Goal: Transaction & Acquisition: Obtain resource

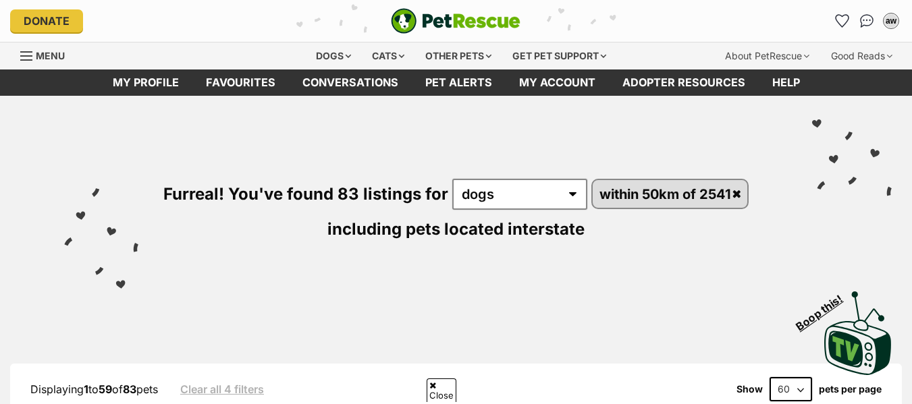
scroll to position [1905, 0]
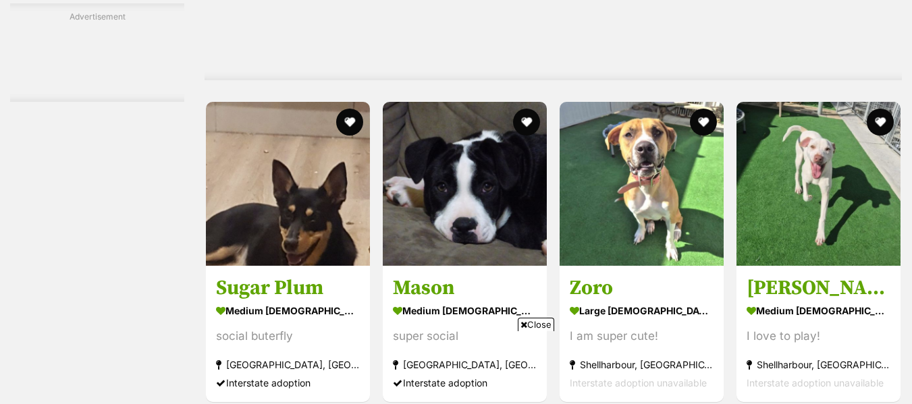
scroll to position [0, 0]
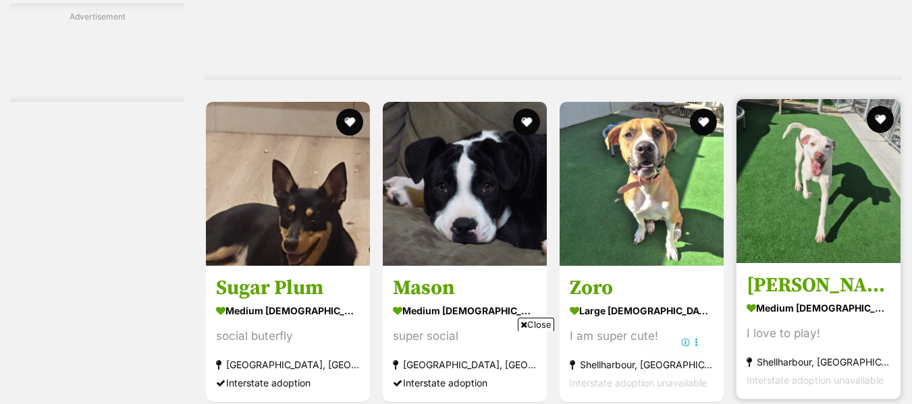
click at [789, 216] on img at bounding box center [819, 181] width 164 height 164
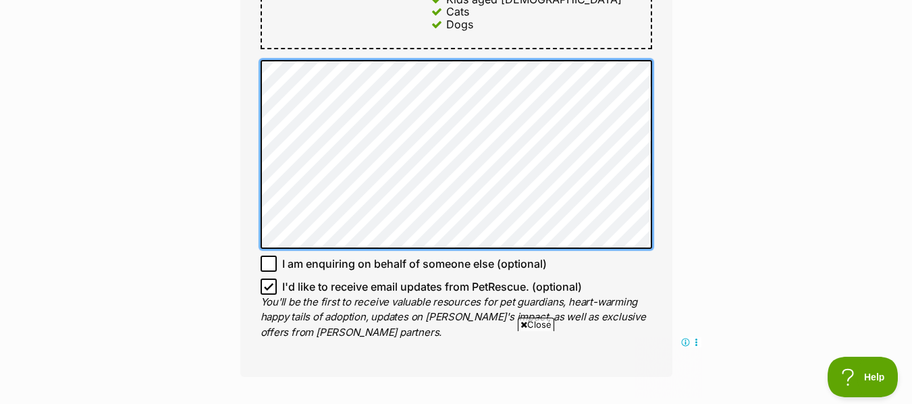
type textarea "He"
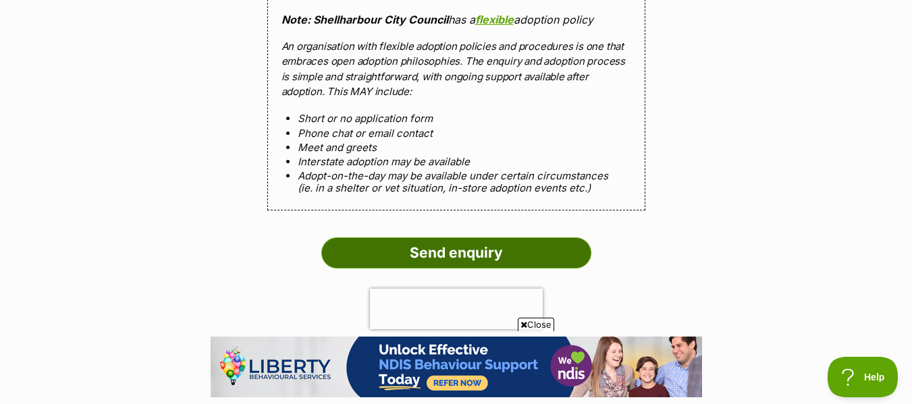
click at [435, 244] on input "Send enquiry" at bounding box center [456, 253] width 270 height 31
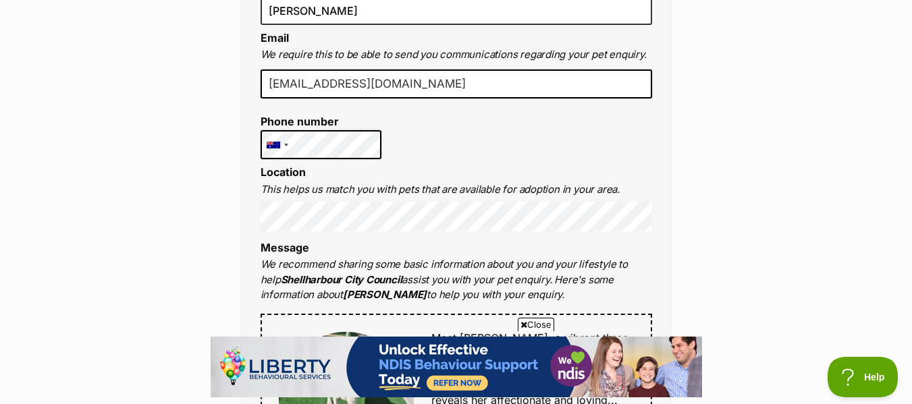
scroll to position [363, 0]
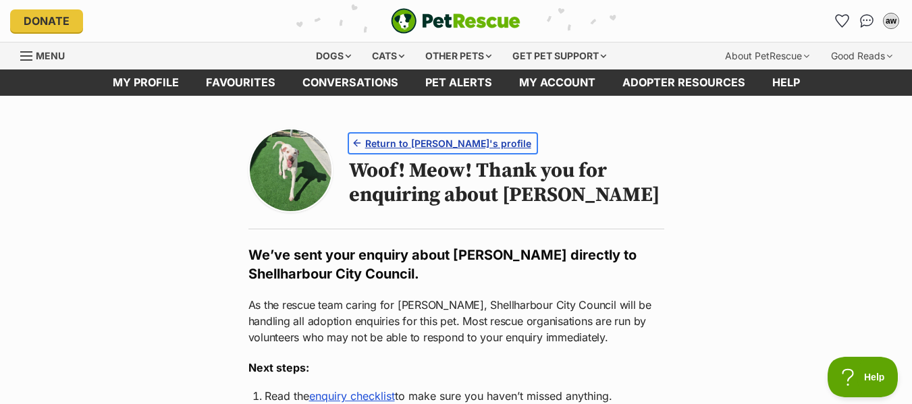
click at [395, 140] on span "Return to [PERSON_NAME]'s profile" at bounding box center [448, 143] width 166 height 14
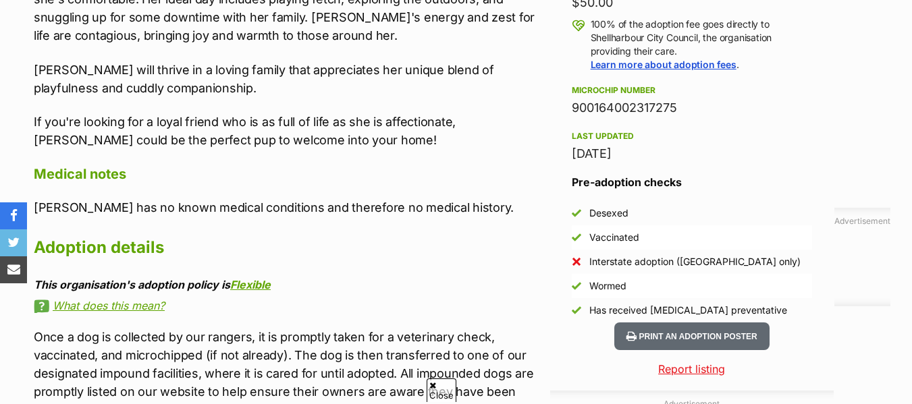
scroll to position [405, 0]
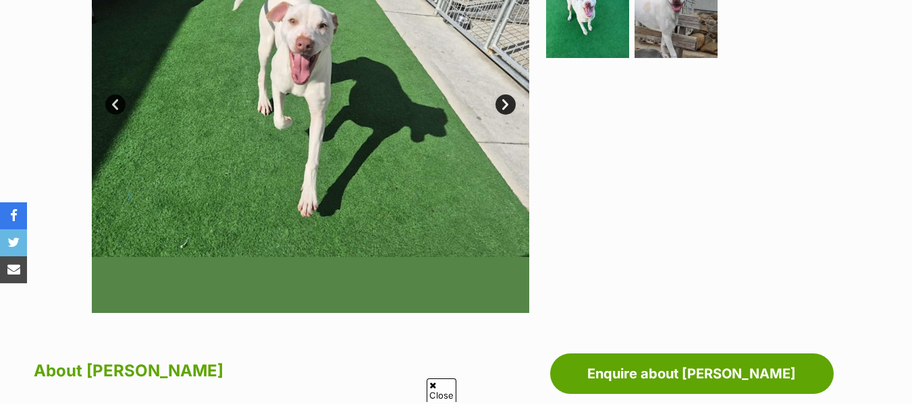
click at [401, 170] on img at bounding box center [311, 95] width 438 height 438
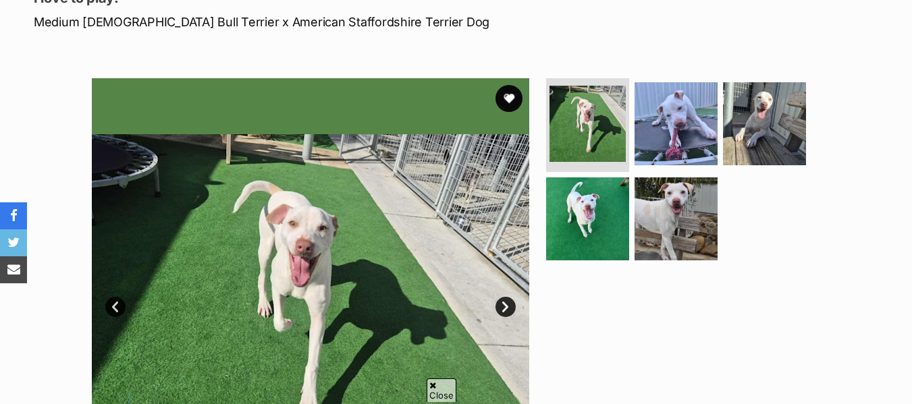
scroll to position [0, 0]
click at [510, 309] on link "Next" at bounding box center [506, 307] width 20 height 20
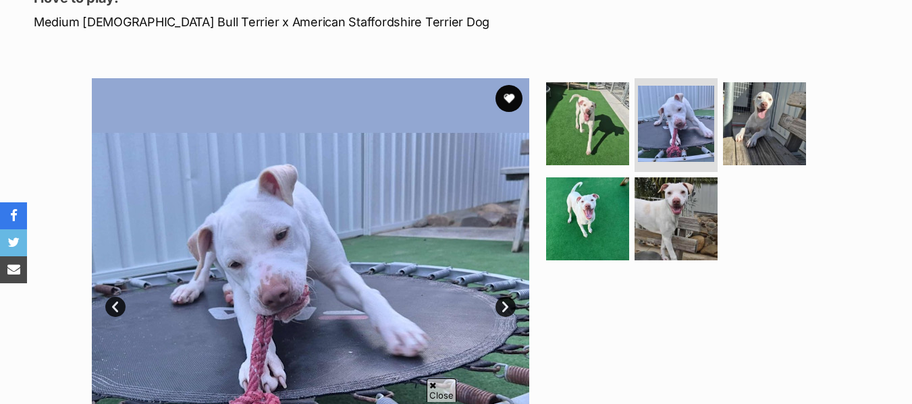
click at [510, 309] on link "Next" at bounding box center [506, 307] width 20 height 20
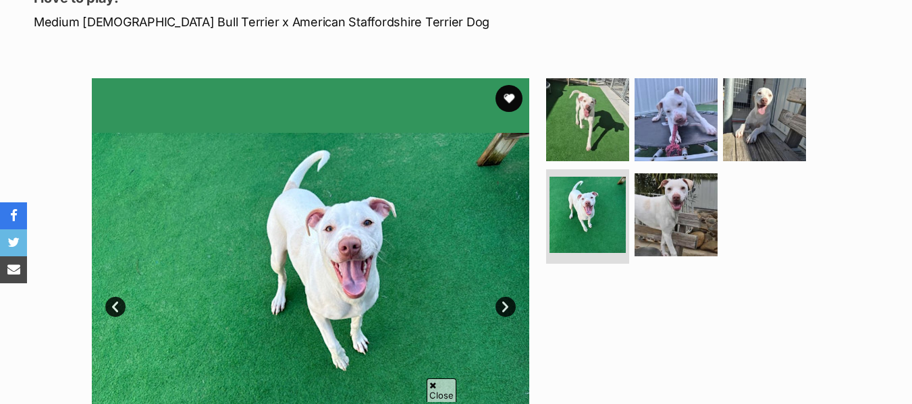
click at [510, 309] on link "Next" at bounding box center [506, 307] width 20 height 20
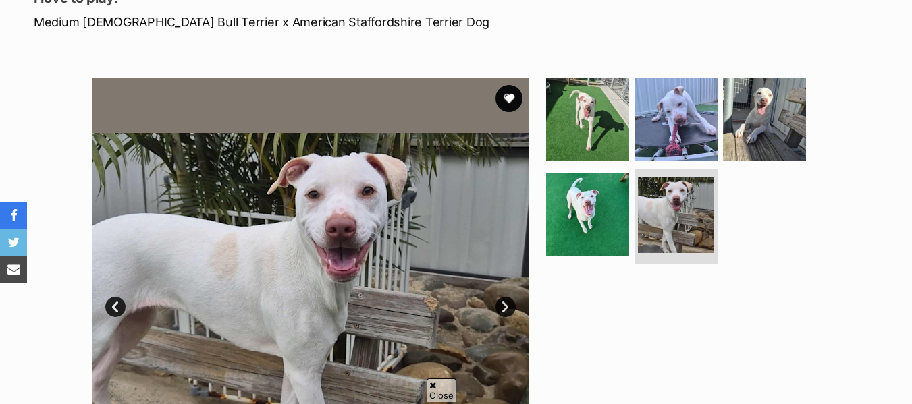
click at [510, 309] on link "Next" at bounding box center [506, 307] width 20 height 20
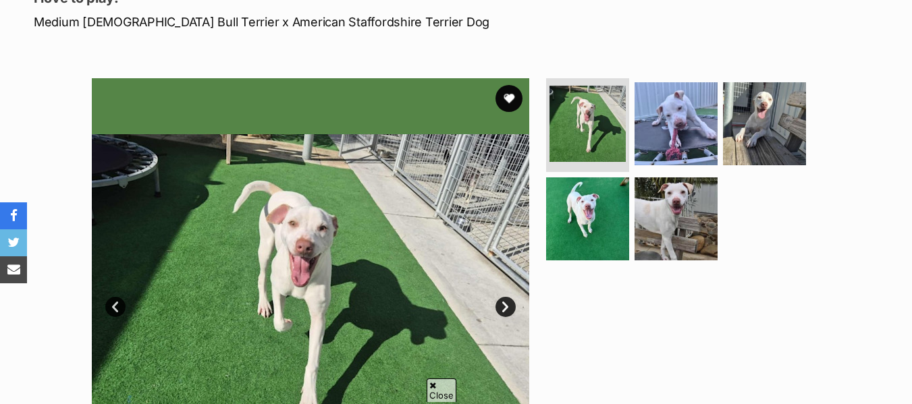
scroll to position [270, 0]
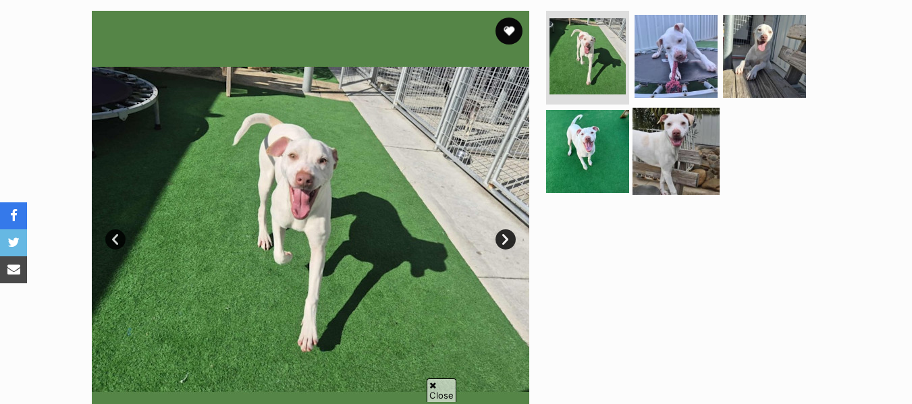
click at [677, 182] on img at bounding box center [676, 151] width 87 height 87
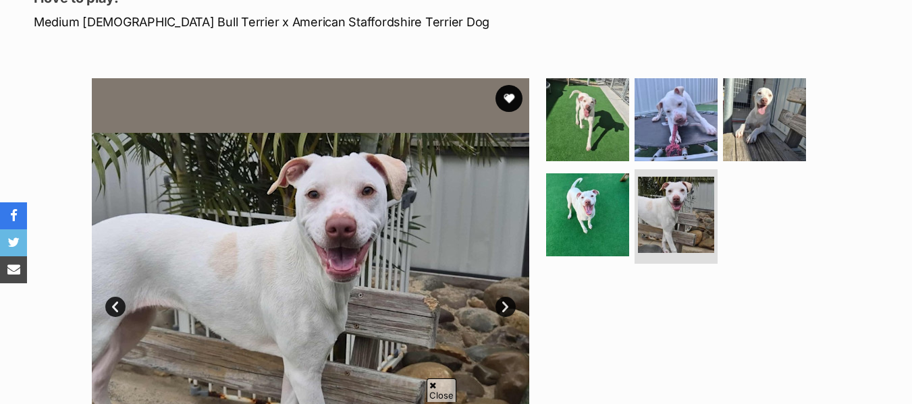
scroll to position [0, 0]
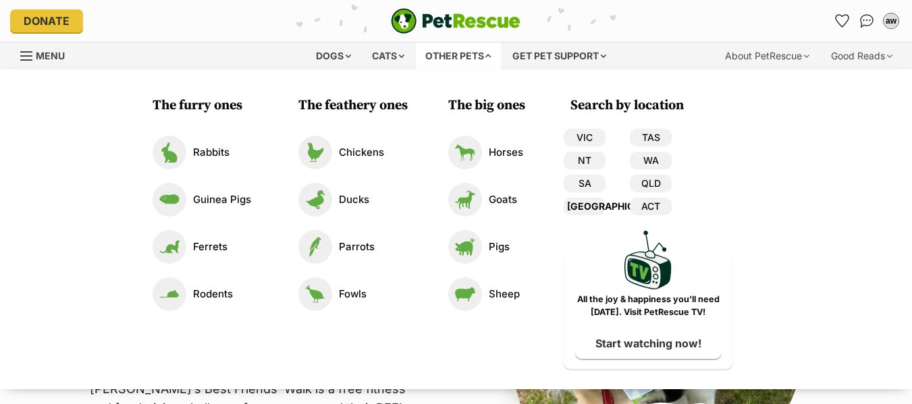
click at [585, 207] on link "[GEOGRAPHIC_DATA]" at bounding box center [585, 207] width 42 height 18
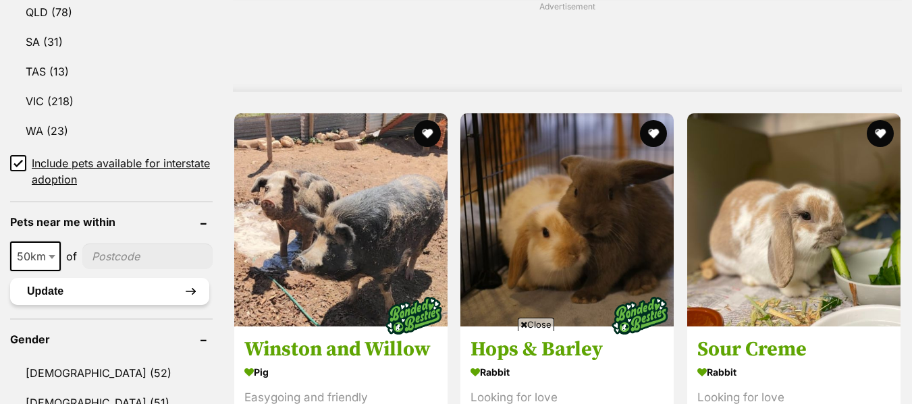
scroll to position [1257, 0]
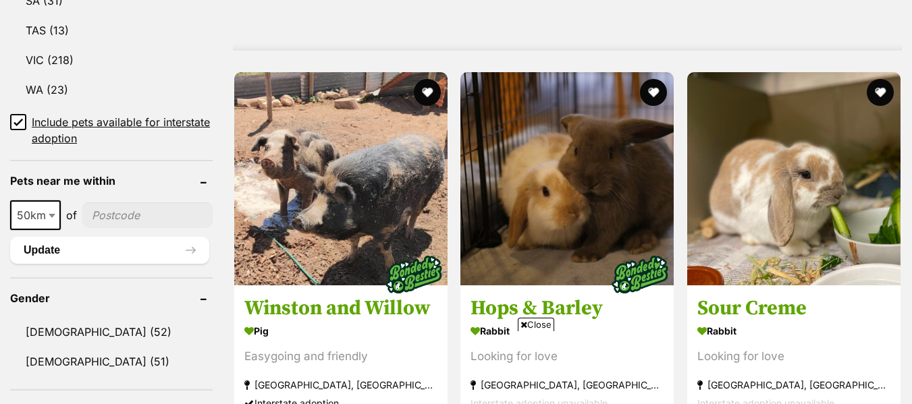
click at [110, 203] on input"] "postcode" at bounding box center [147, 216] width 130 height 26
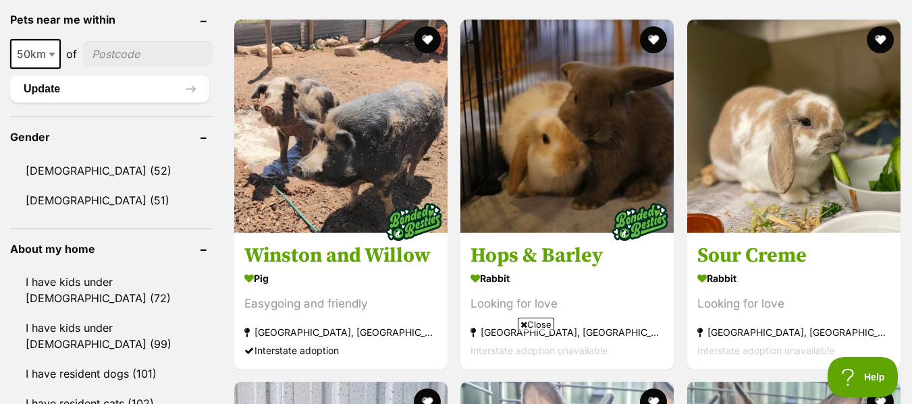
scroll to position [0, 0]
type input"] "2541"
click at [140, 76] on button "Update" at bounding box center [109, 89] width 199 height 27
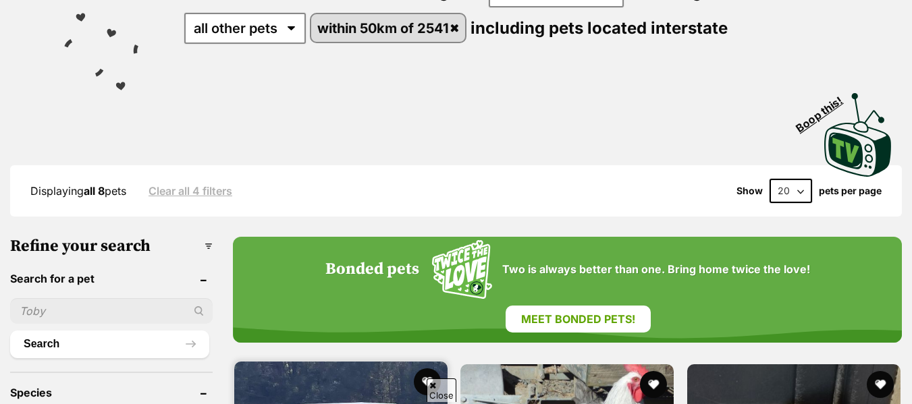
scroll to position [473, 0]
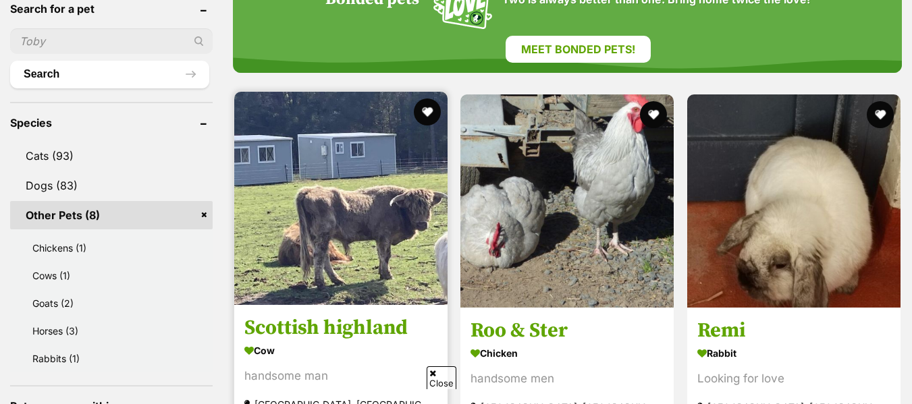
click at [373, 315] on h3 "Scottish highland" at bounding box center [340, 328] width 193 height 26
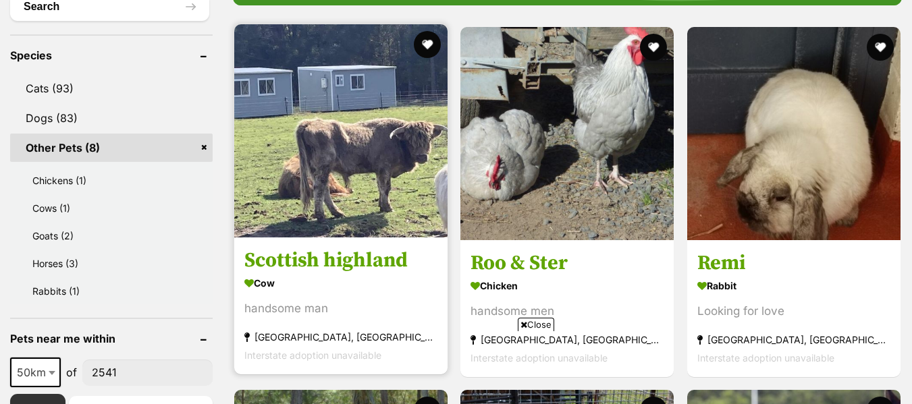
scroll to position [0, 0]
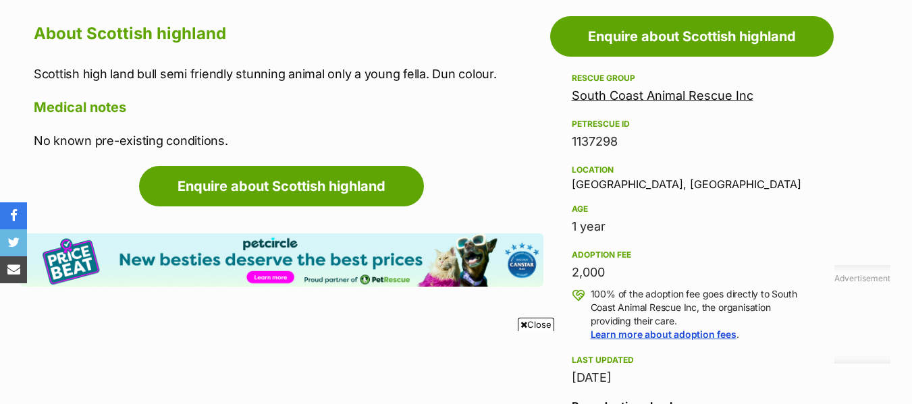
scroll to position [810, 0]
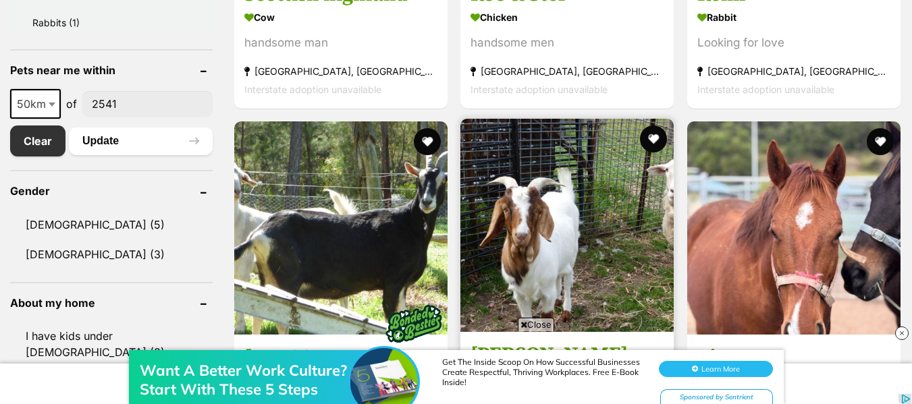
scroll to position [743, 0]
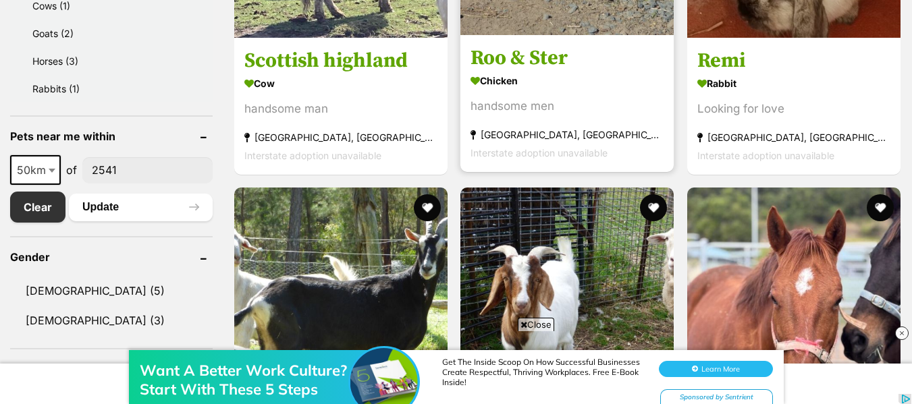
click at [533, 111] on div "handsome men" at bounding box center [567, 106] width 193 height 18
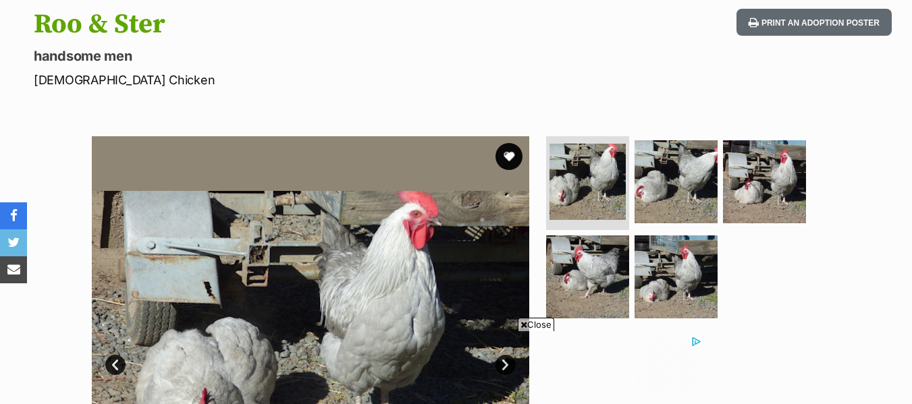
scroll to position [135, 0]
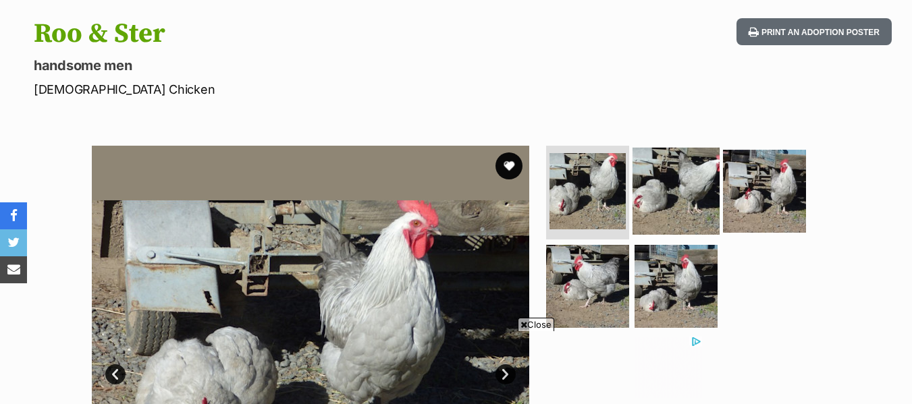
click at [678, 185] on img at bounding box center [676, 190] width 87 height 87
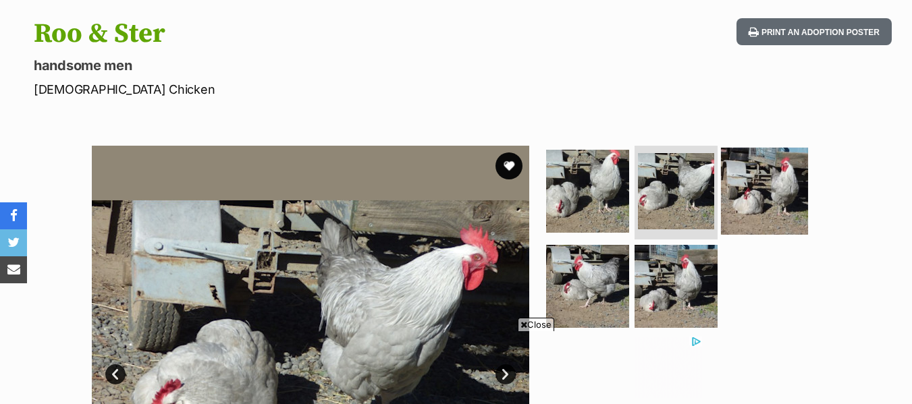
click at [745, 188] on img at bounding box center [764, 190] width 87 height 87
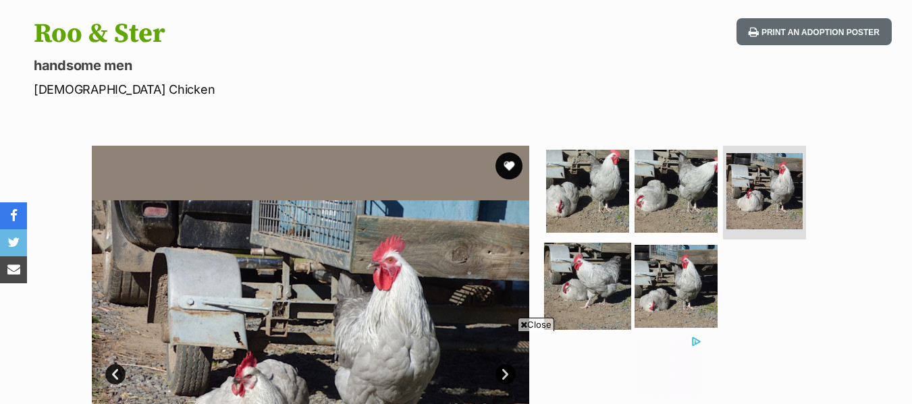
click at [597, 273] on img at bounding box center [587, 286] width 87 height 87
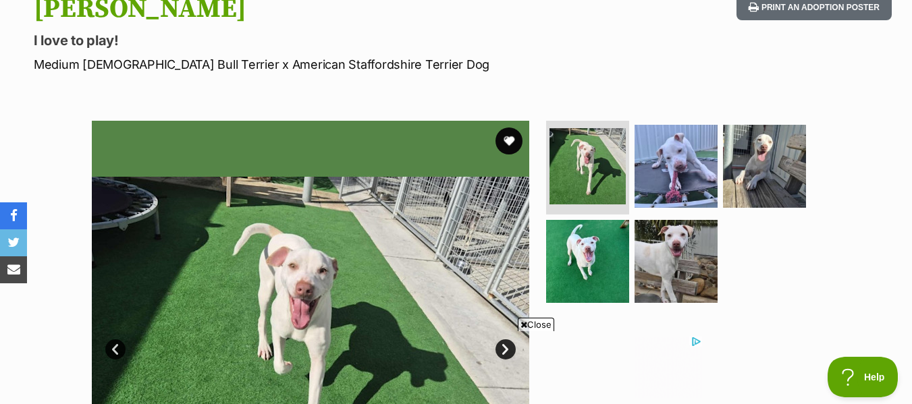
scroll to position [354, 0]
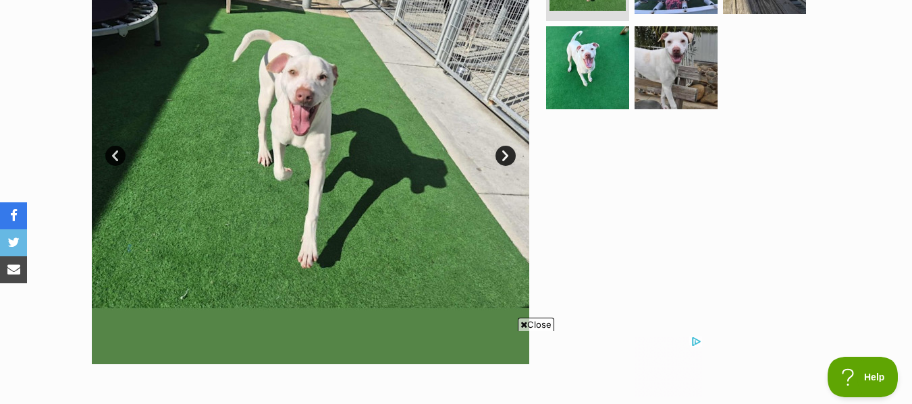
click at [504, 155] on link "Next" at bounding box center [506, 156] width 20 height 20
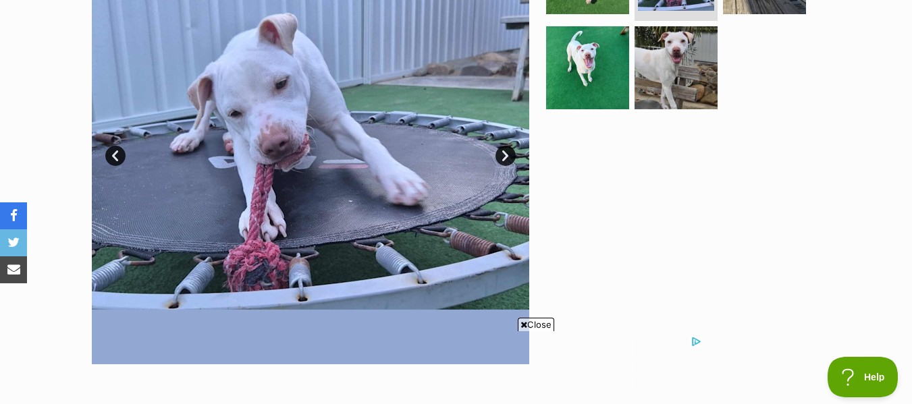
click at [505, 151] on link "Next" at bounding box center [506, 156] width 20 height 20
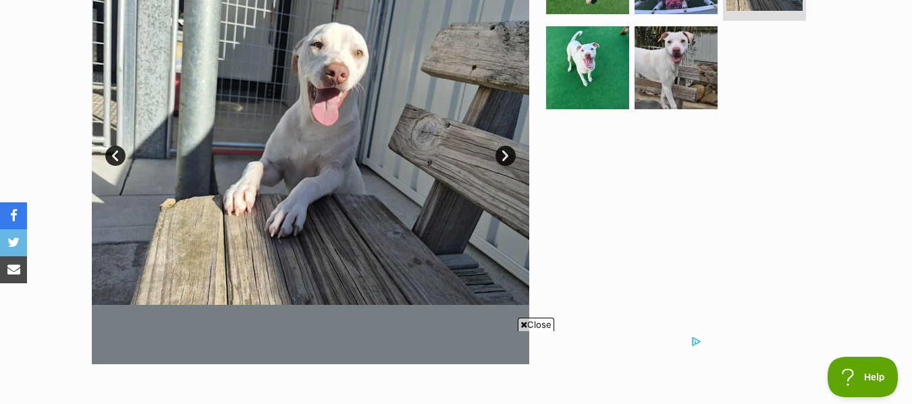
click at [505, 150] on link "Next" at bounding box center [506, 156] width 20 height 20
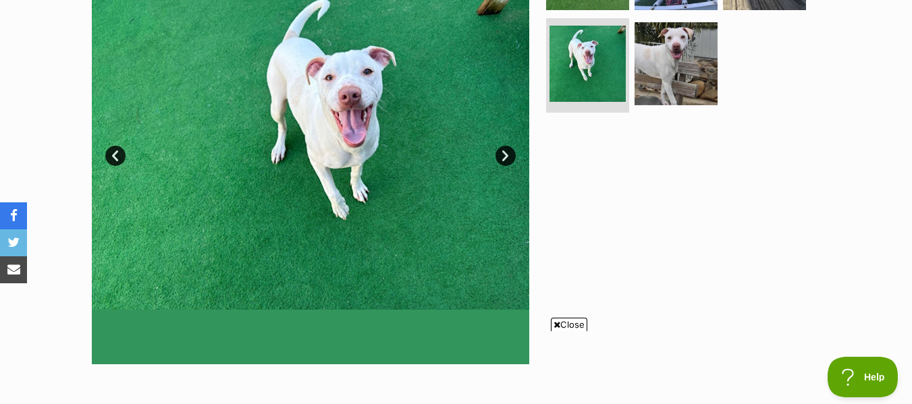
scroll to position [0, 0]
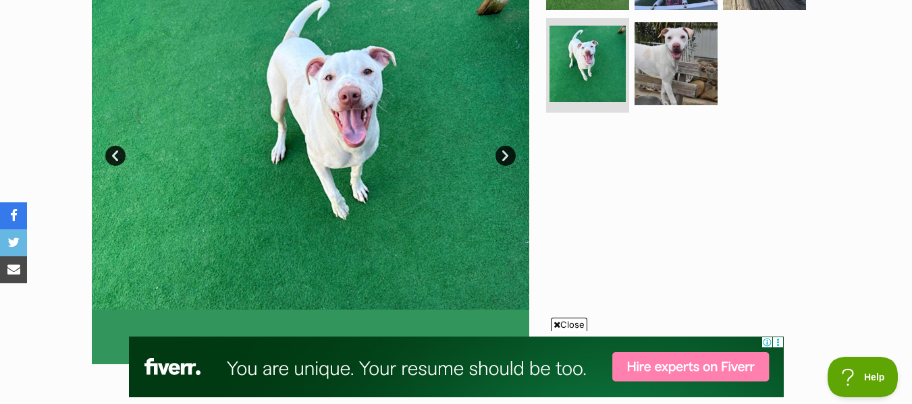
click at [508, 152] on link "Next" at bounding box center [506, 156] width 20 height 20
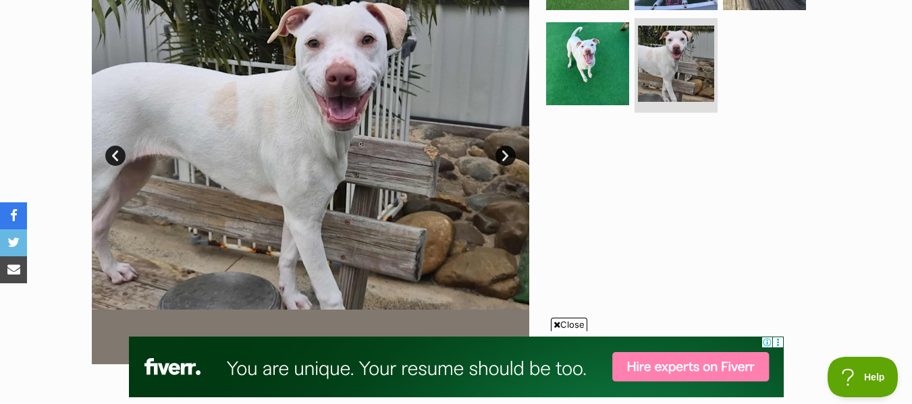
click at [118, 161] on link "Prev" at bounding box center [115, 156] width 20 height 20
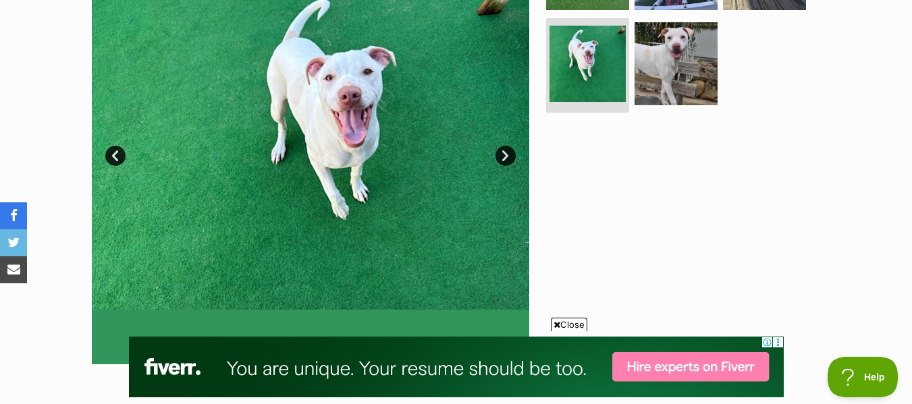
click at [118, 161] on link "Prev" at bounding box center [115, 156] width 20 height 20
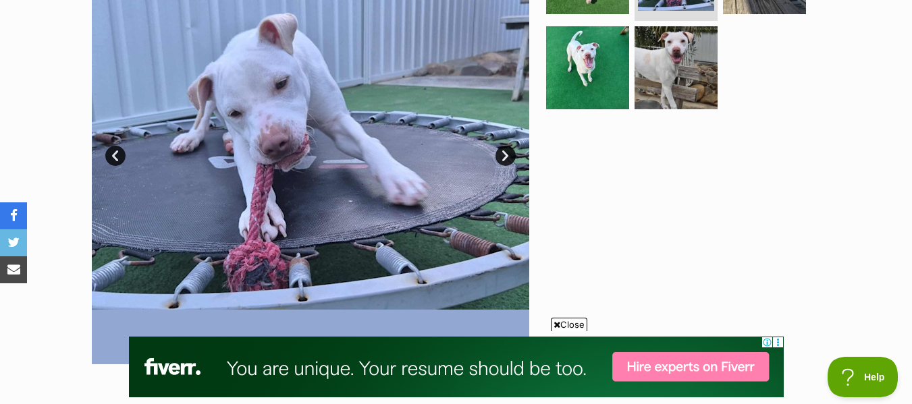
click at [118, 161] on link "Prev" at bounding box center [115, 156] width 20 height 20
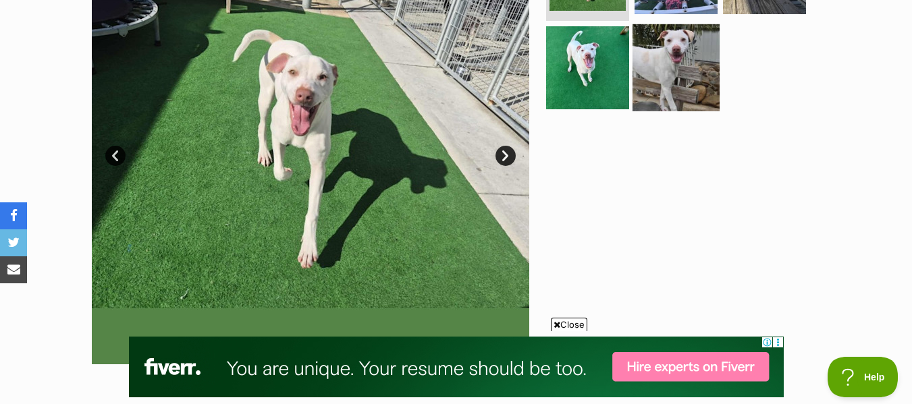
click at [668, 93] on img at bounding box center [676, 67] width 87 height 87
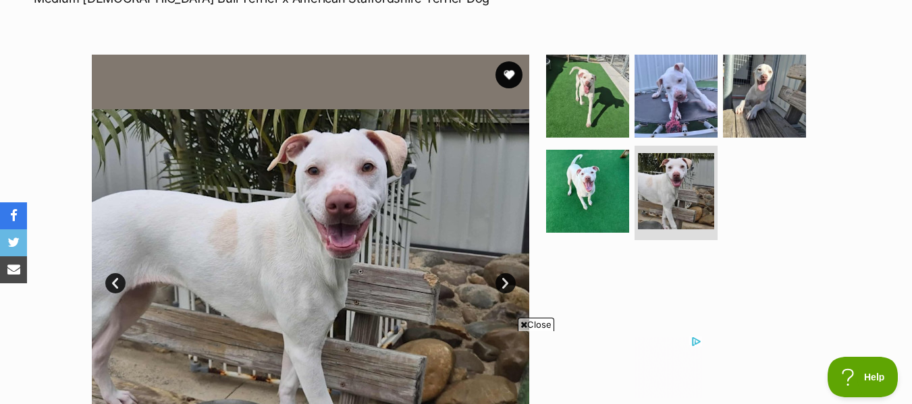
scroll to position [219, 0]
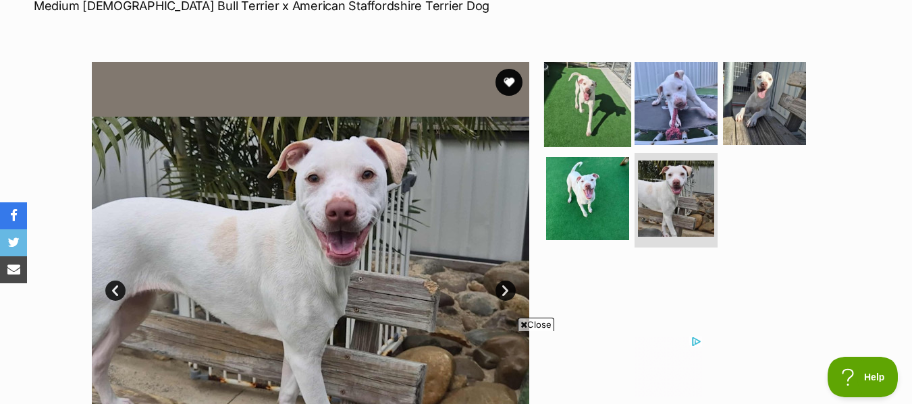
click at [600, 104] on img at bounding box center [587, 102] width 87 height 87
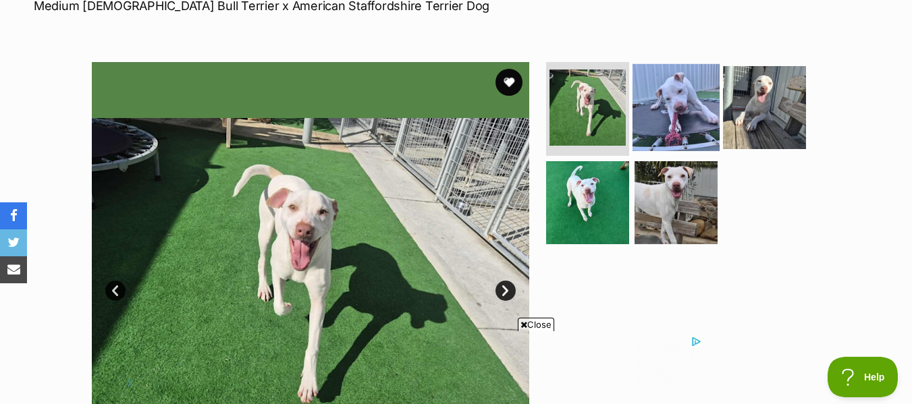
click at [666, 111] on img at bounding box center [676, 106] width 87 height 87
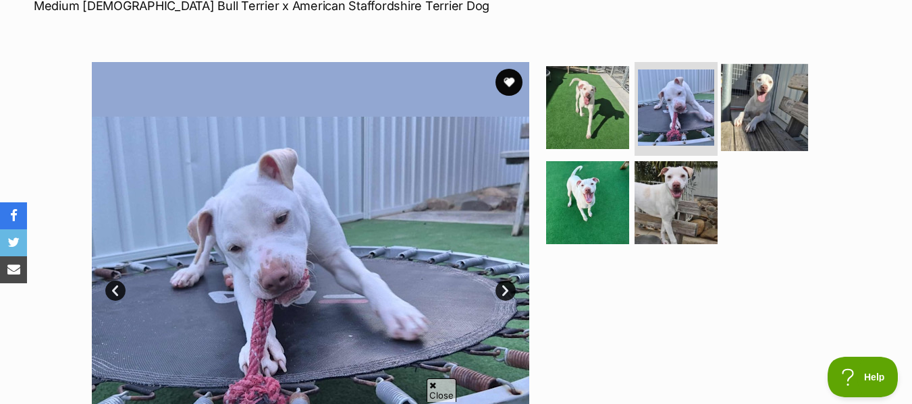
click at [791, 108] on img at bounding box center [764, 106] width 87 height 87
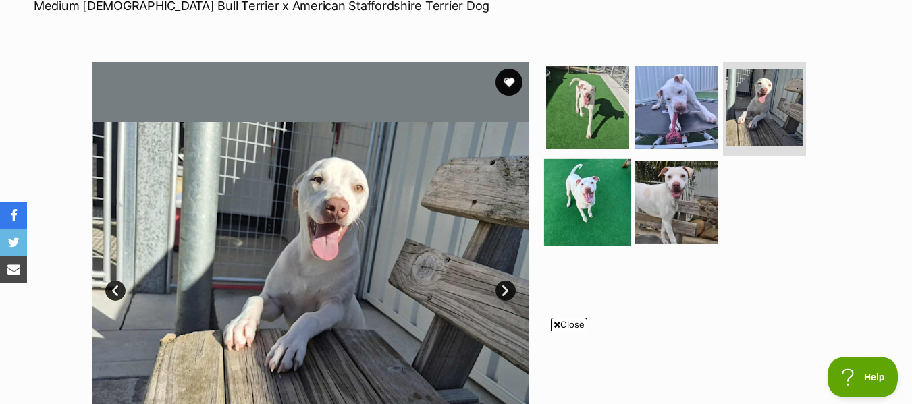
click at [616, 200] on img at bounding box center [587, 202] width 87 height 87
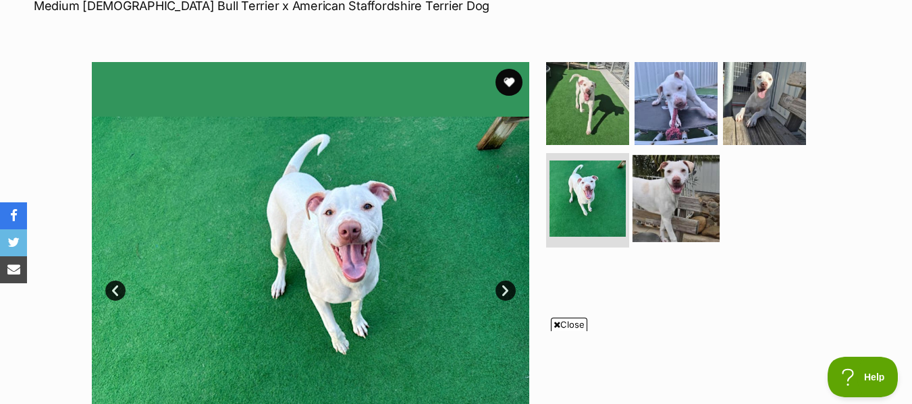
click at [662, 206] on img at bounding box center [676, 198] width 87 height 87
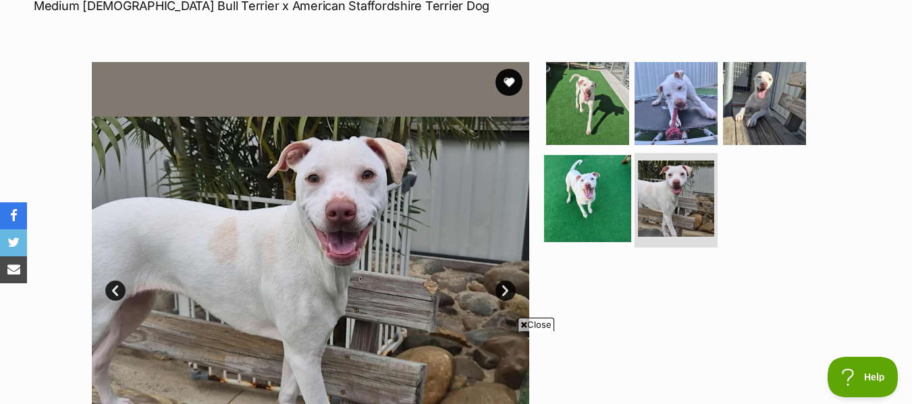
scroll to position [0, 0]
click at [569, 207] on img at bounding box center [587, 198] width 87 height 87
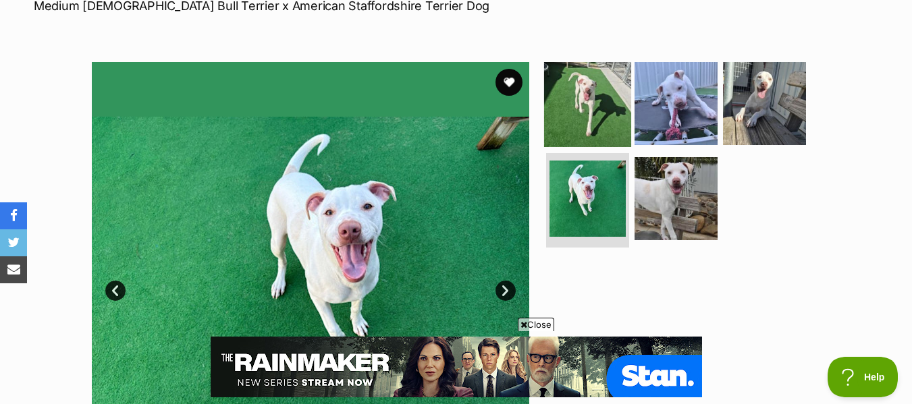
click at [630, 122] on img at bounding box center [587, 102] width 87 height 87
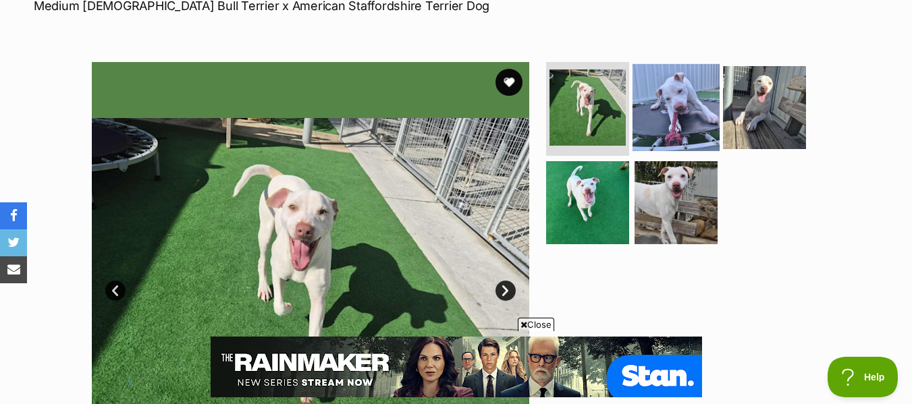
click at [642, 122] on img at bounding box center [676, 106] width 87 height 87
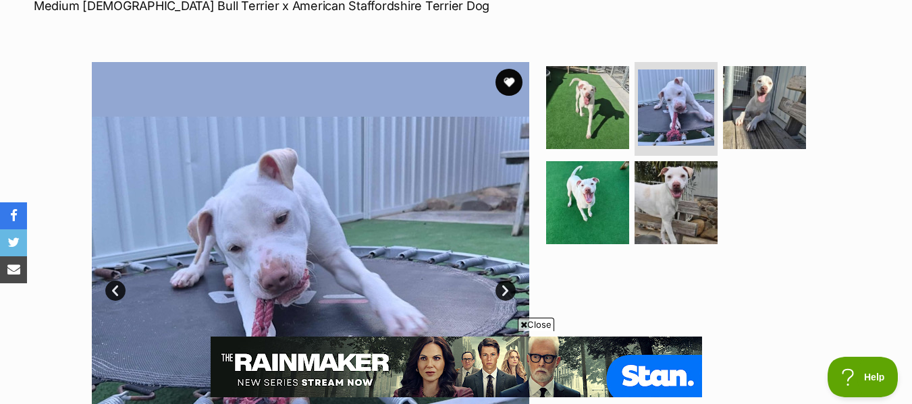
scroll to position [286, 0]
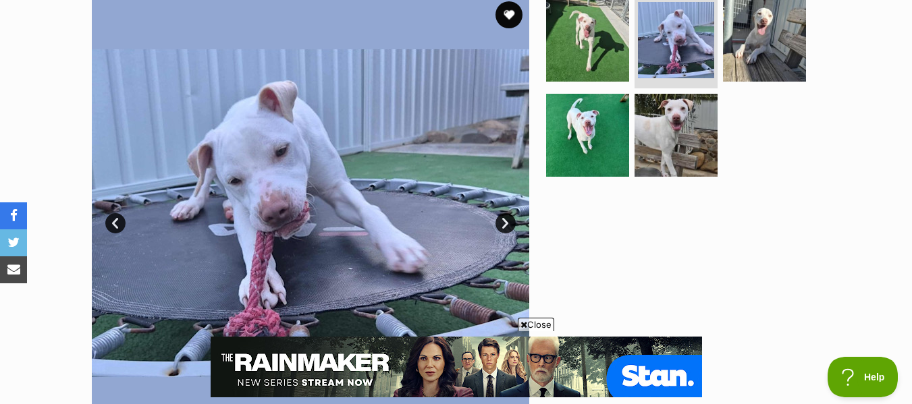
click at [456, 168] on img at bounding box center [311, 214] width 438 height 438
click at [511, 228] on link "Next" at bounding box center [506, 223] width 20 height 20
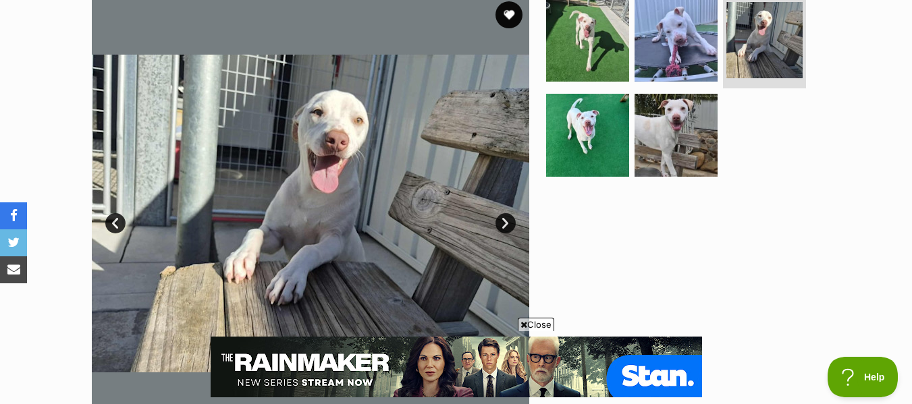
click at [511, 228] on link "Next" at bounding box center [506, 223] width 20 height 20
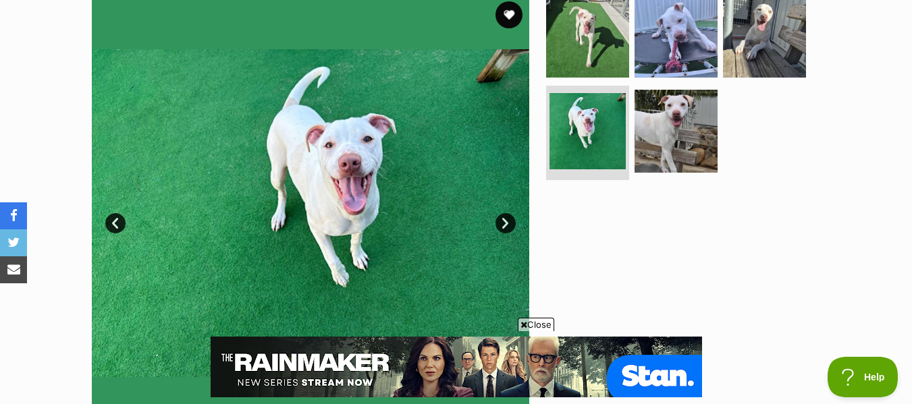
click at [117, 223] on link "Prev" at bounding box center [115, 223] width 20 height 20
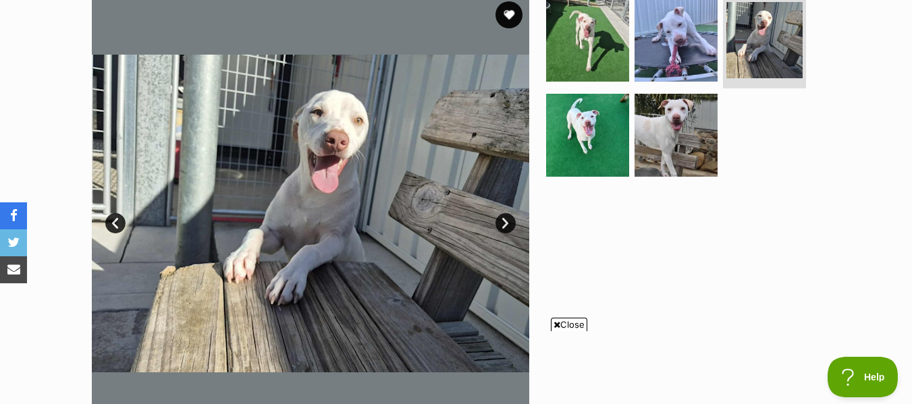
scroll to position [0, 0]
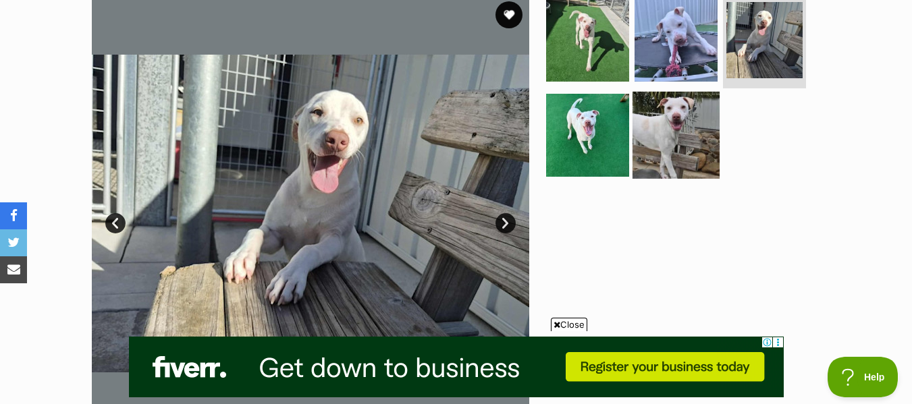
click at [673, 140] on img at bounding box center [676, 135] width 87 height 87
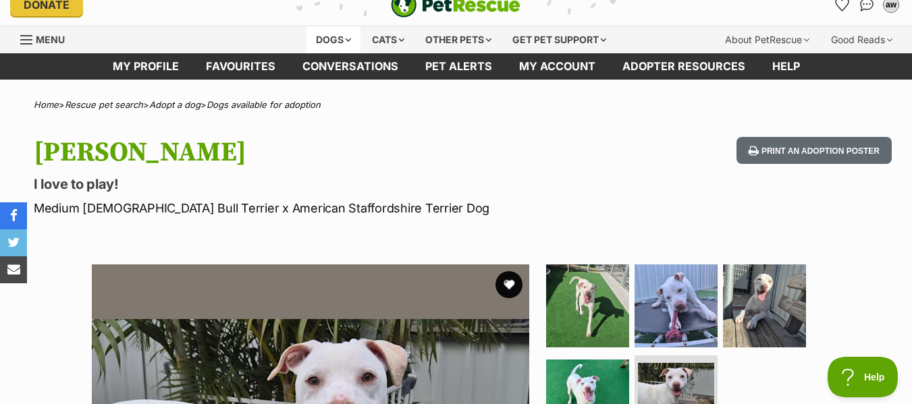
click at [323, 35] on div "Dogs" at bounding box center [334, 39] width 54 height 27
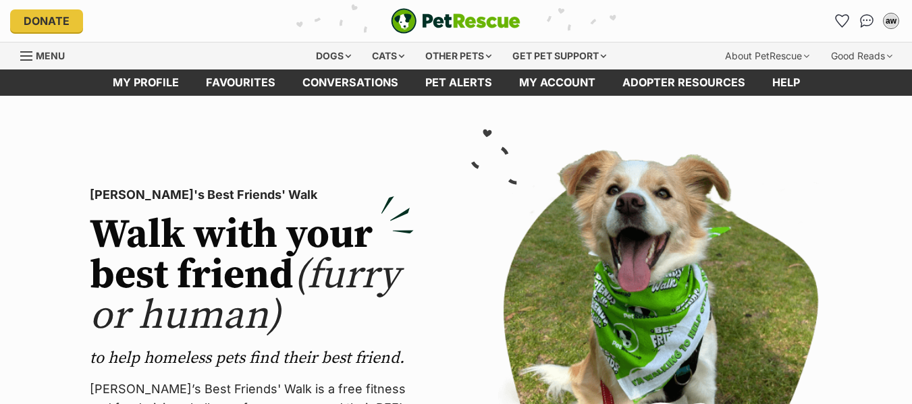
click at [455, 55] on div "Other pets" at bounding box center [458, 56] width 85 height 27
click at [488, 52] on div "Other pets" at bounding box center [458, 56] width 85 height 27
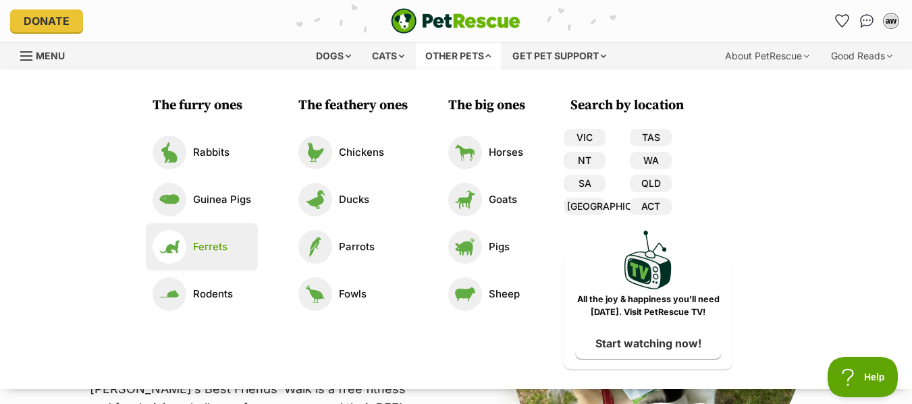
click at [203, 255] on link "Ferrets" at bounding box center [202, 247] width 99 height 34
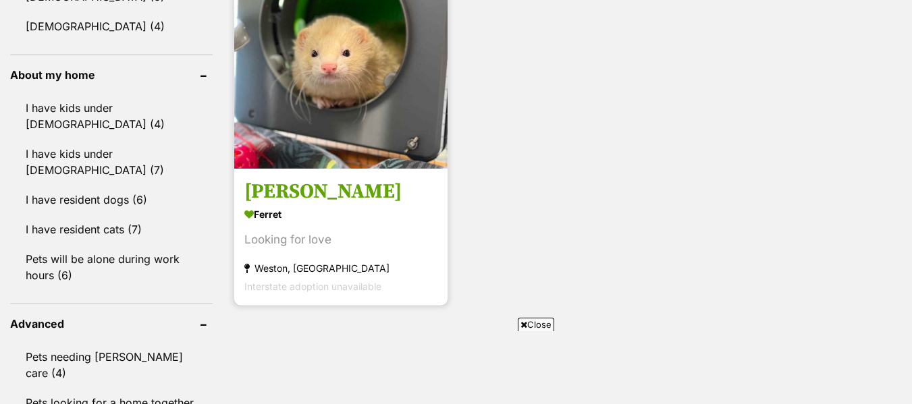
scroll to position [1429, 0]
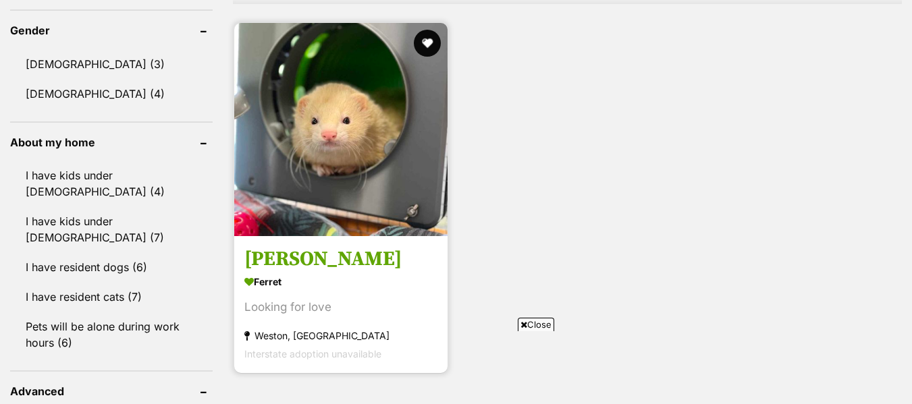
click at [327, 246] on h3 "[PERSON_NAME]" at bounding box center [340, 259] width 193 height 26
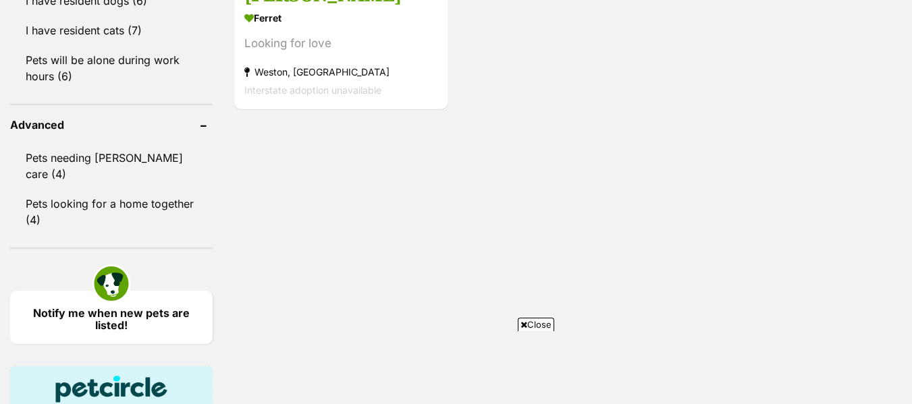
scroll to position [1835, 0]
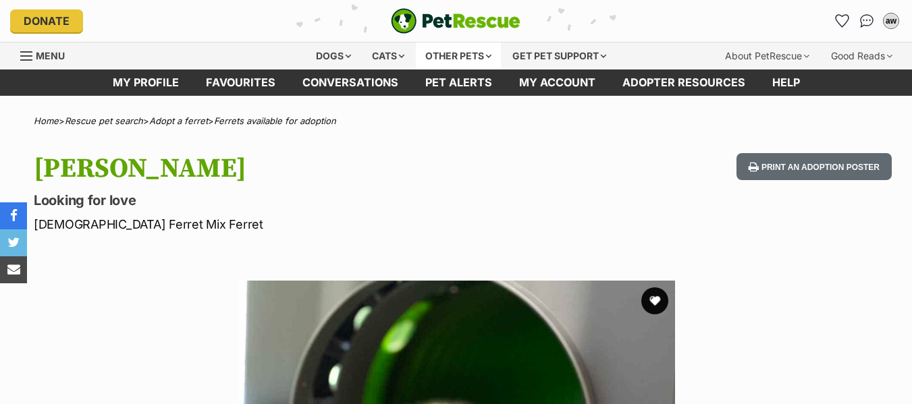
click at [430, 57] on div "Other pets" at bounding box center [458, 56] width 85 height 27
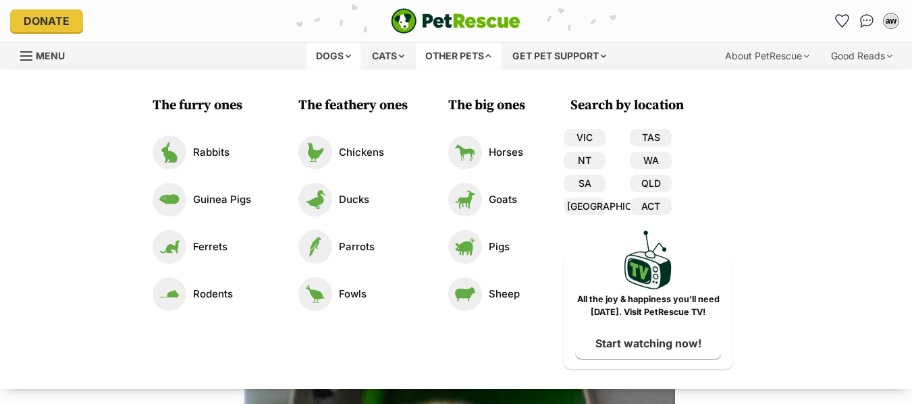
click at [342, 52] on div "Dogs" at bounding box center [334, 56] width 54 height 27
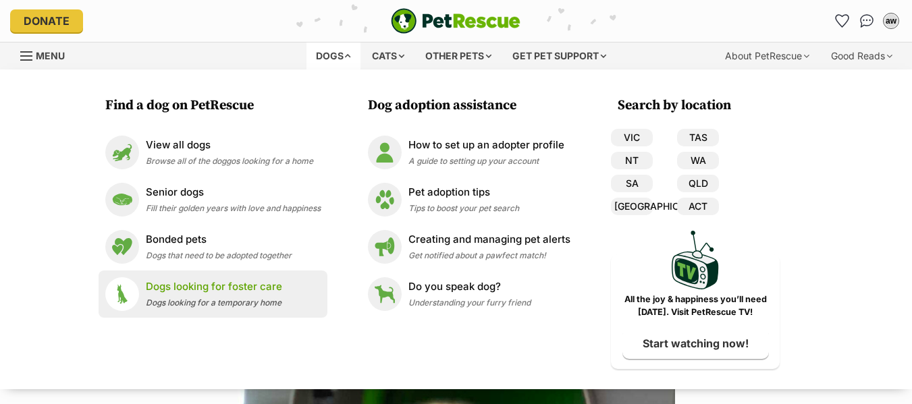
click at [234, 300] on span "Dogs looking for a temporary home" at bounding box center [214, 303] width 136 height 10
click at [263, 292] on p "Dogs looking for foster care" at bounding box center [214, 288] width 136 height 16
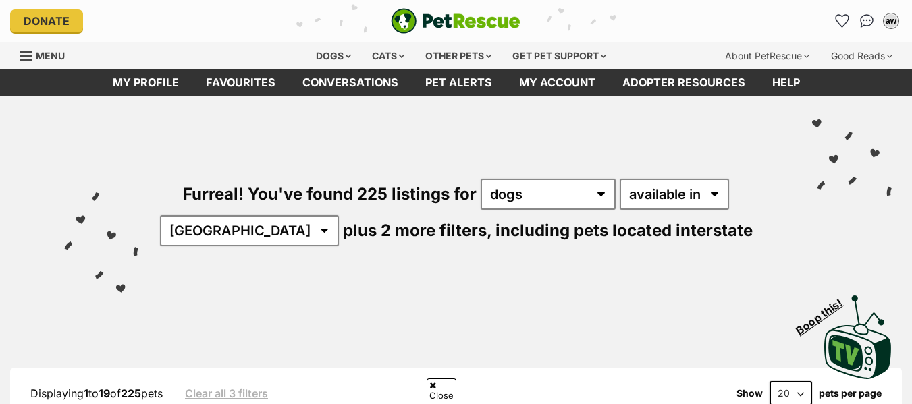
scroll to position [264, 0]
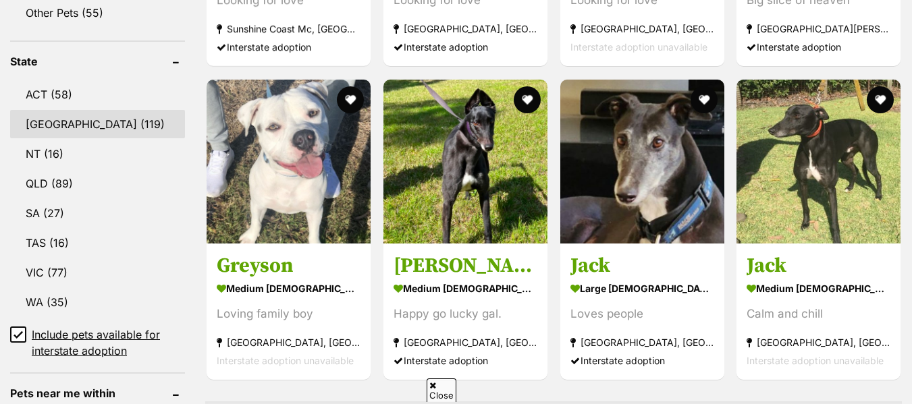
click at [53, 126] on link "NSW (119)" at bounding box center [97, 124] width 175 height 28
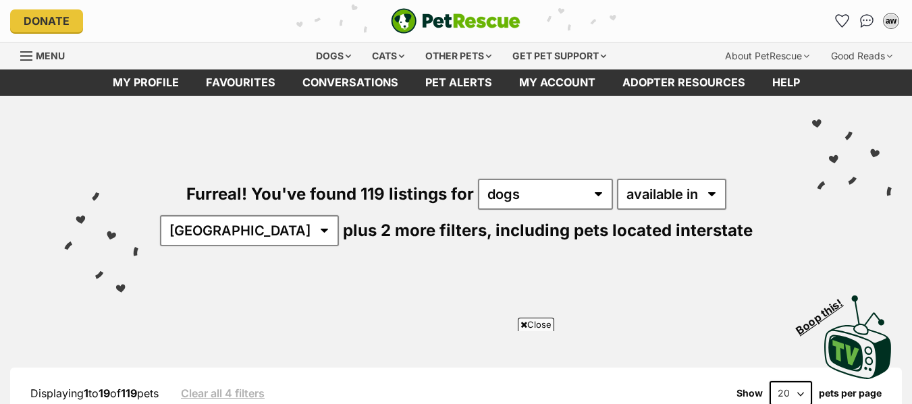
scroll to position [811, 0]
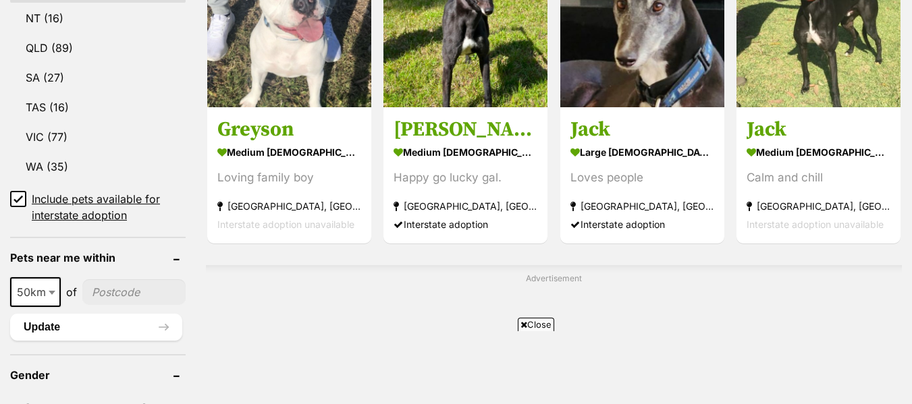
click at [124, 280] on input"] "postcode" at bounding box center [133, 293] width 103 height 26
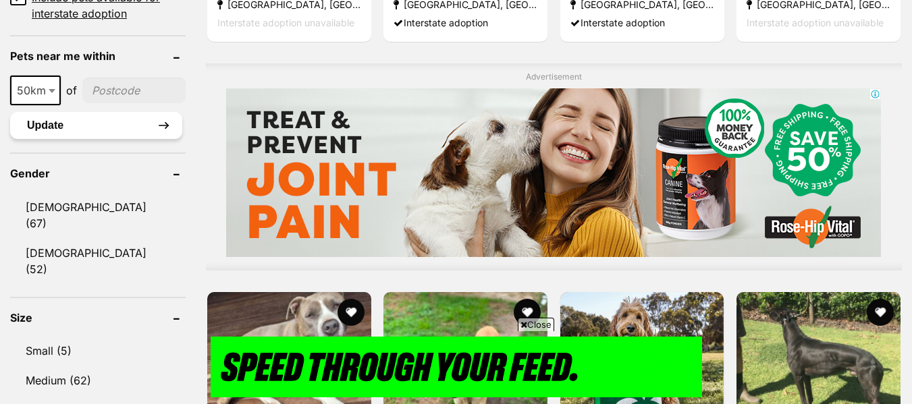
type input"] "2541"
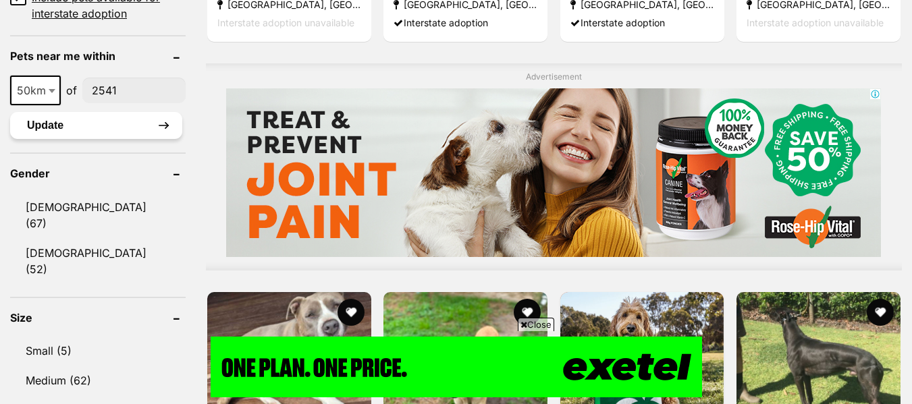
scroll to position [151, 0]
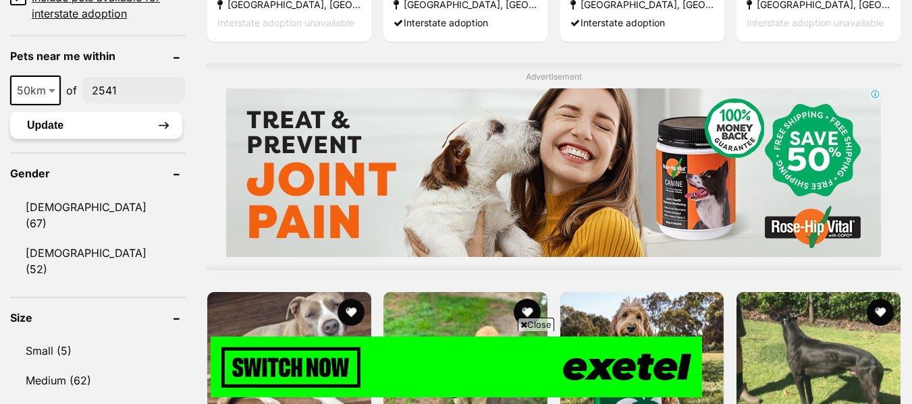
click at [65, 126] on button "Update" at bounding box center [96, 125] width 172 height 27
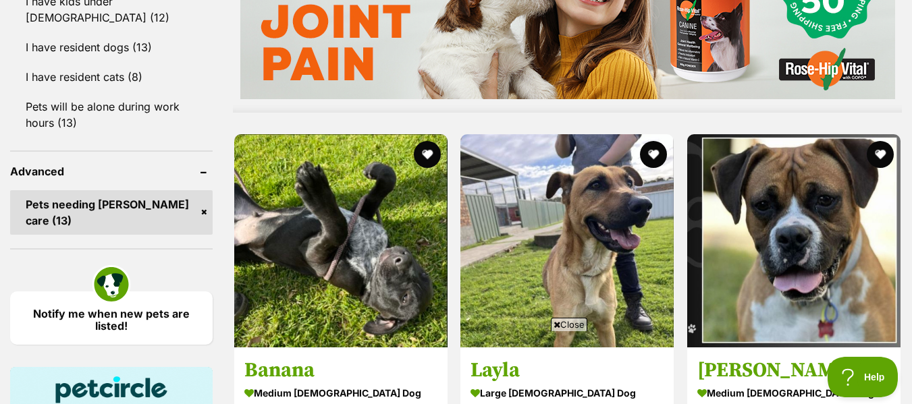
drag, startPoint x: 450, startPoint y: 201, endPoint x: 226, endPoint y: 97, distance: 246.5
click at [226, 97] on div "Refine your search Search for a pet Search Species Cats (20) Dogs (13) Pets nea…" at bounding box center [456, 256] width 892 height 2175
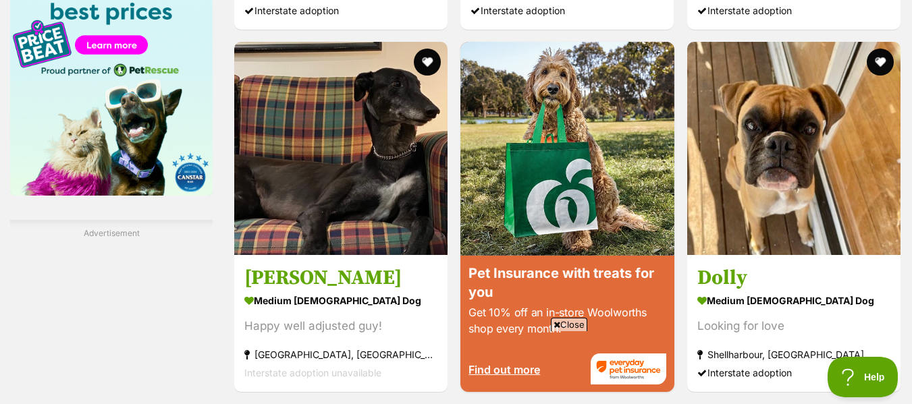
scroll to position [1807, 0]
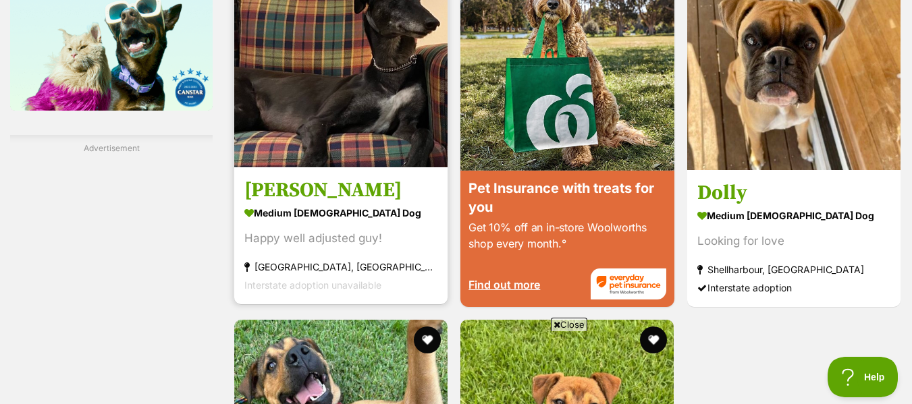
click at [302, 195] on h3 "[PERSON_NAME]" at bounding box center [340, 191] width 193 height 26
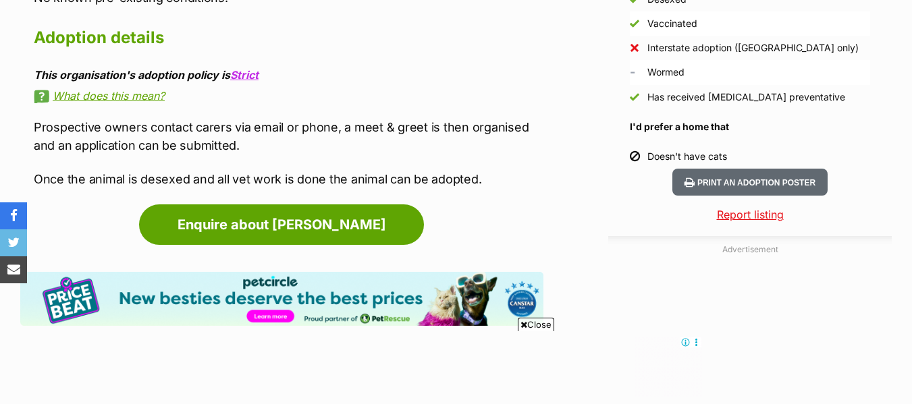
click at [149, 90] on link "What does this mean?" at bounding box center [289, 96] width 510 height 12
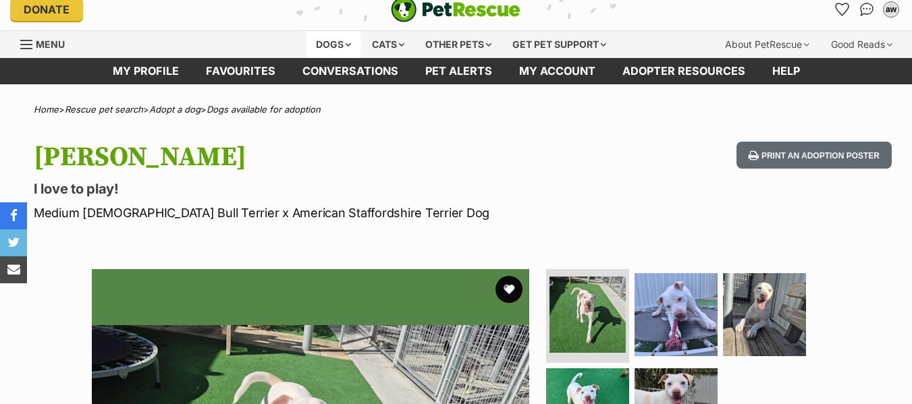
click at [348, 42] on div "Dogs" at bounding box center [334, 44] width 54 height 27
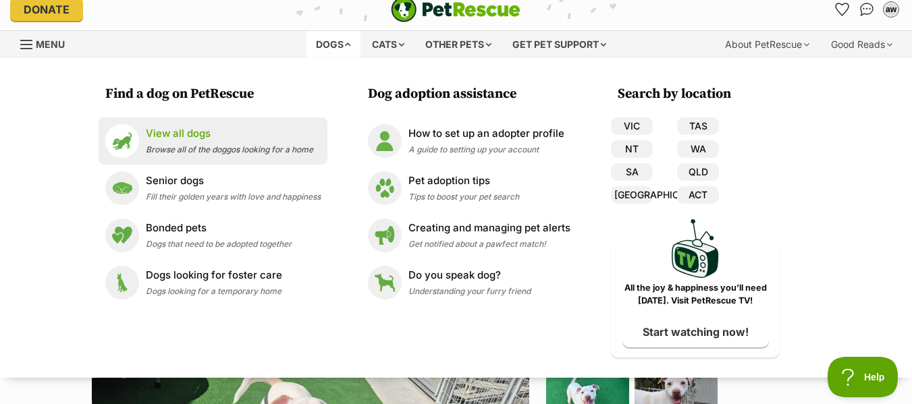
scroll to position [16, 0]
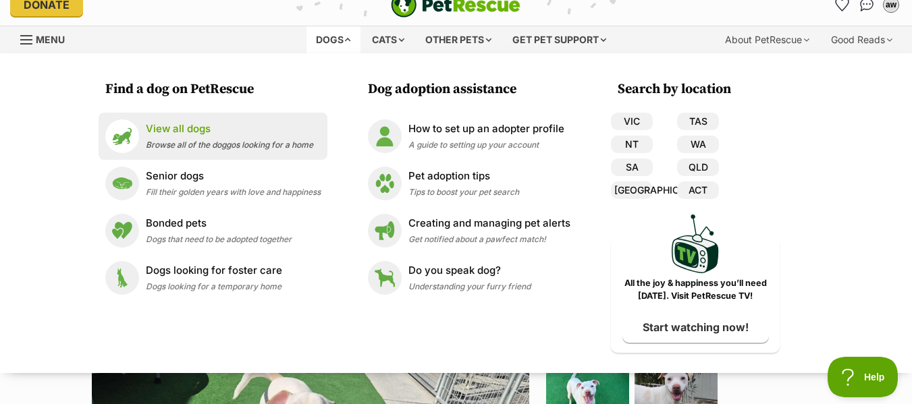
click at [224, 134] on p "View all dogs" at bounding box center [229, 130] width 167 height 16
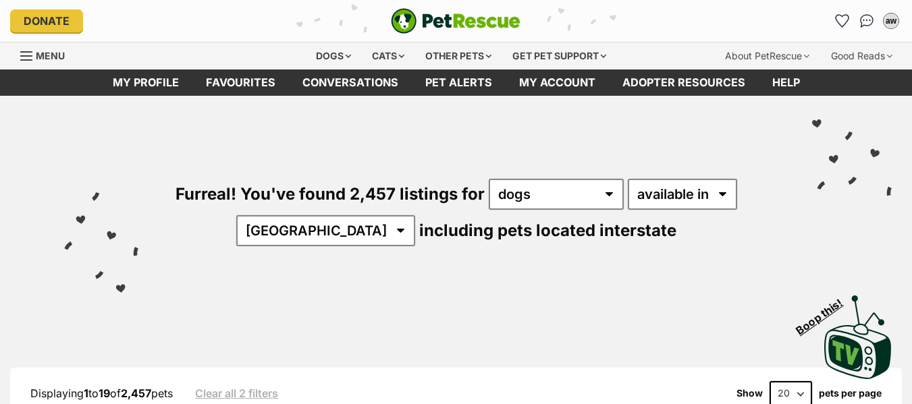
click at [352, 247] on div "Furreal! You've found 2,457 listings for any type of pet cats dogs other pets a…" at bounding box center [456, 190] width 872 height 188
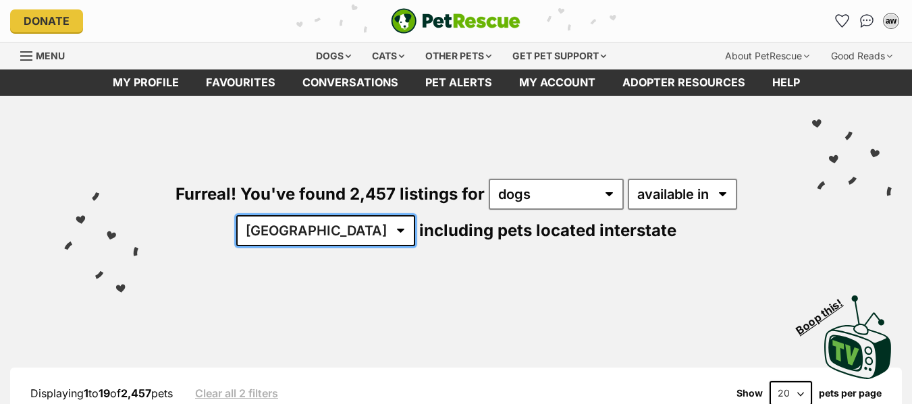
drag, startPoint x: 424, startPoint y: 170, endPoint x: 360, endPoint y: 226, distance: 84.7
click at [360, 226] on select "Australia ACT NSW NT QLD SA TAS VIC WA" at bounding box center [325, 230] width 179 height 31
select select "[GEOGRAPHIC_DATA]"
click at [278, 215] on select "Australia ACT NSW NT QLD SA TAS VIC WA" at bounding box center [325, 230] width 179 height 31
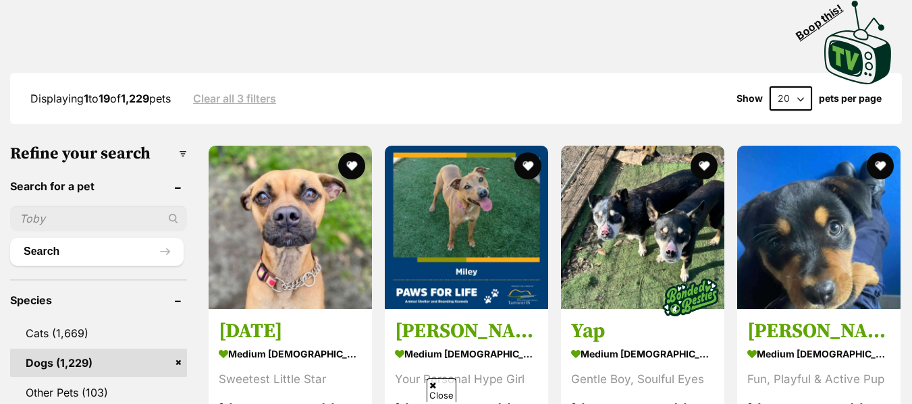
scroll to position [456, 0]
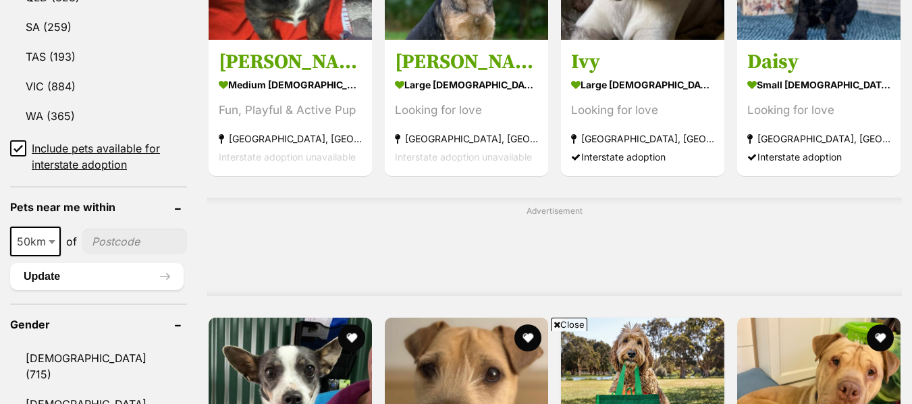
scroll to position [151, 0]
type input"] "2541"
click at [117, 263] on button "Update" at bounding box center [97, 276] width 174 height 27
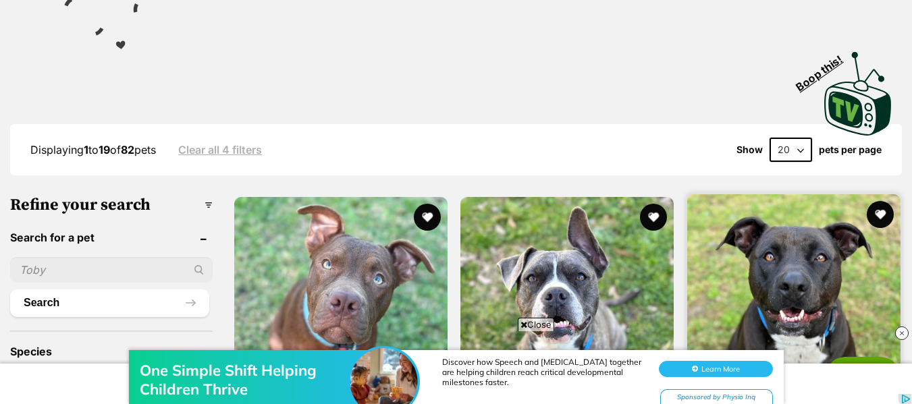
scroll to position [338, 0]
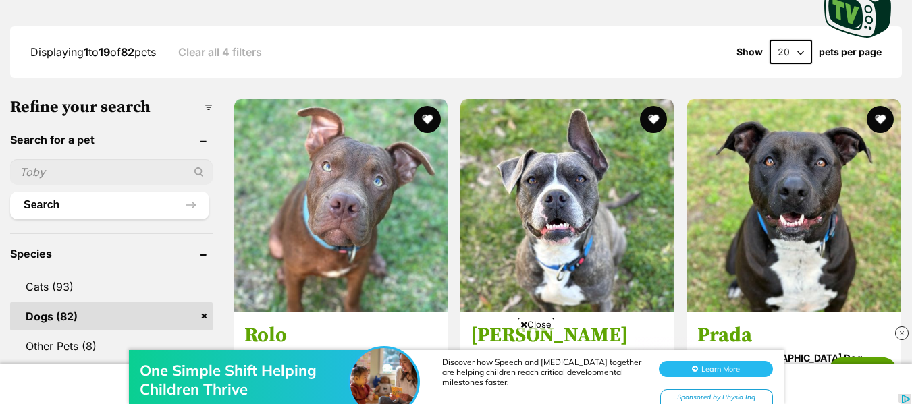
click at [793, 51] on select "20 40 60" at bounding box center [791, 52] width 43 height 24
select select "60"
click at [770, 40] on select "20 40 60" at bounding box center [791, 52] width 43 height 24
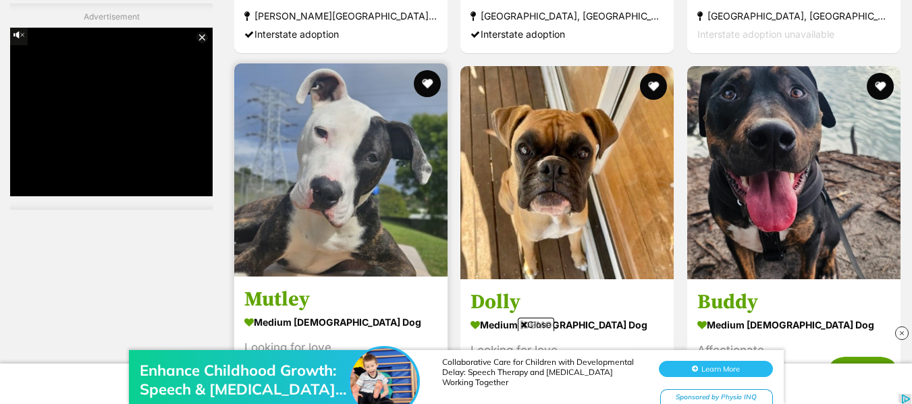
click at [352, 204] on img at bounding box center [340, 169] width 213 height 213
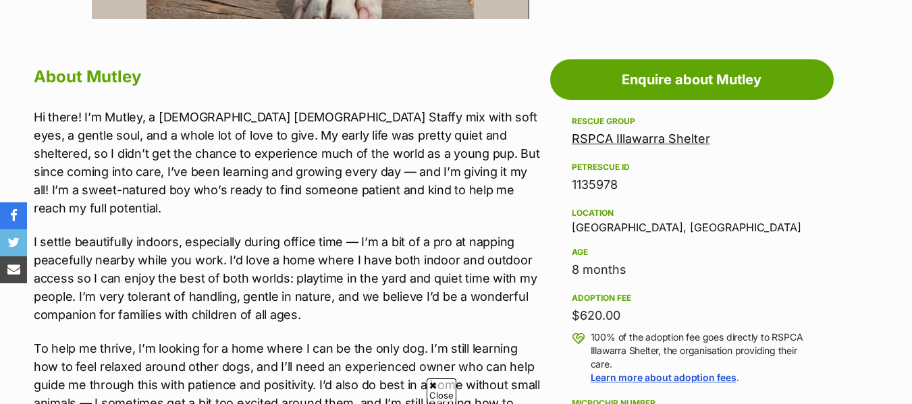
scroll to position [810, 0]
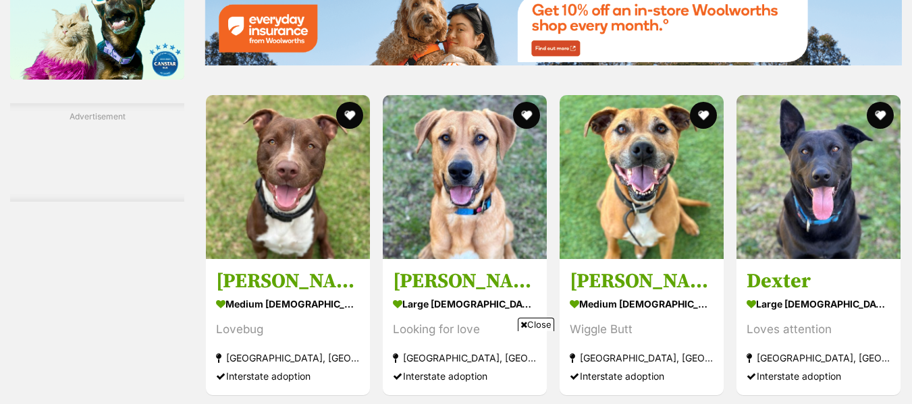
scroll to position [2645, 0]
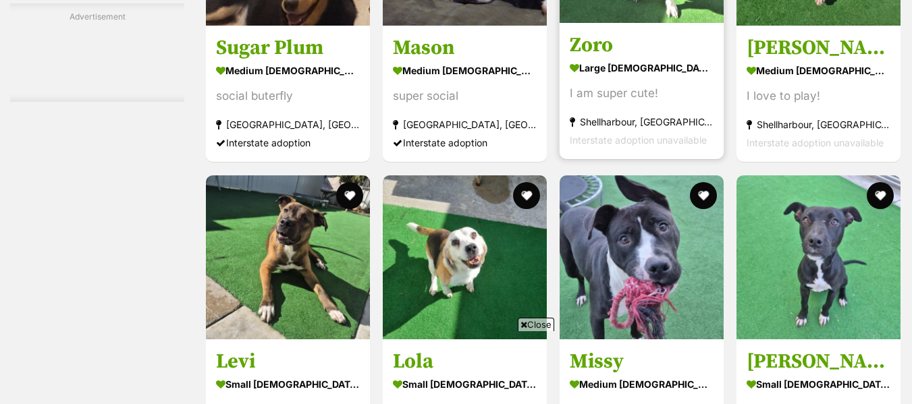
click at [598, 56] on h3 "Zoro" at bounding box center [642, 46] width 144 height 26
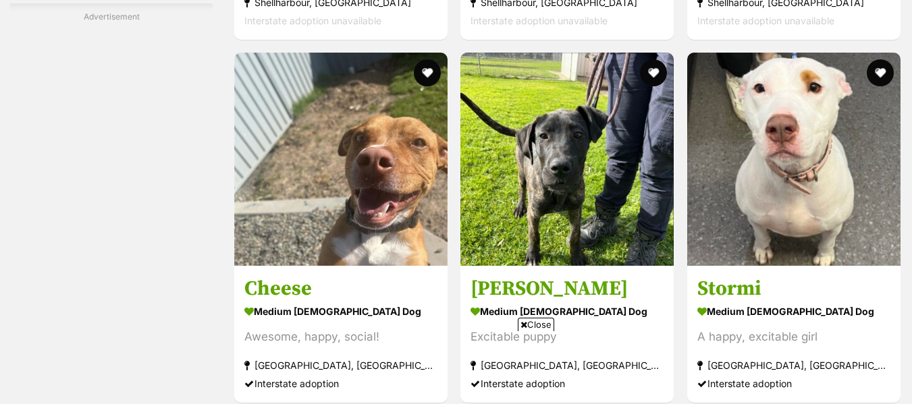
scroll to position [4940, 0]
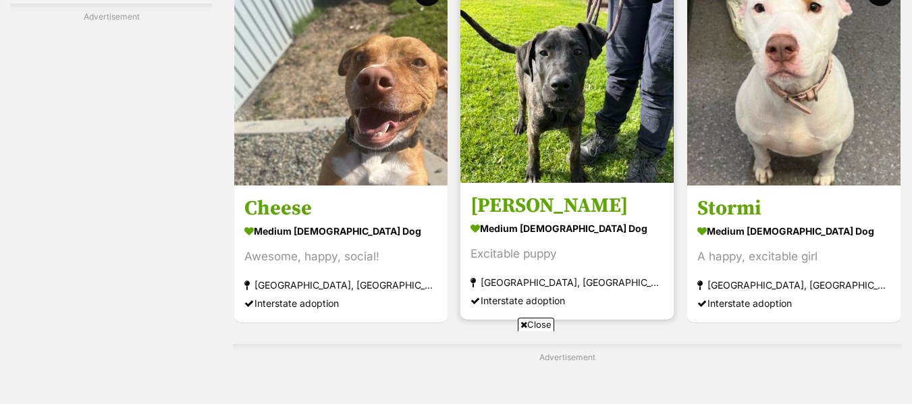
click at [512, 187] on article "Steve medium male Dog Excitable puppy Wollongong, NSW Interstate adoption" at bounding box center [567, 144] width 216 height 353
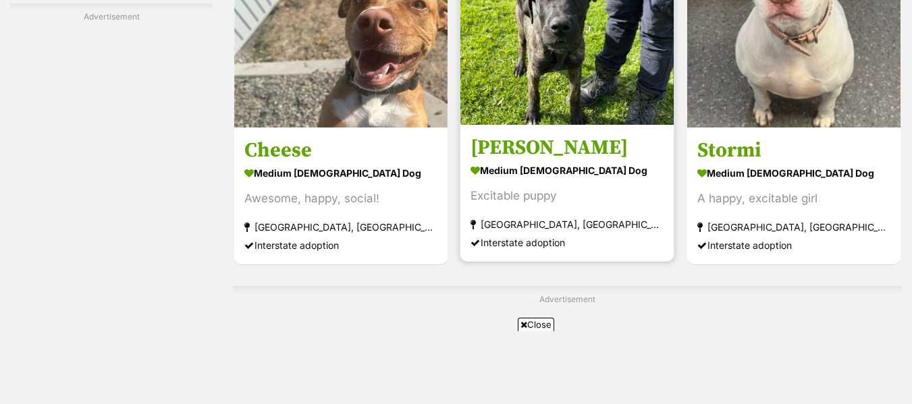
scroll to position [5075, 0]
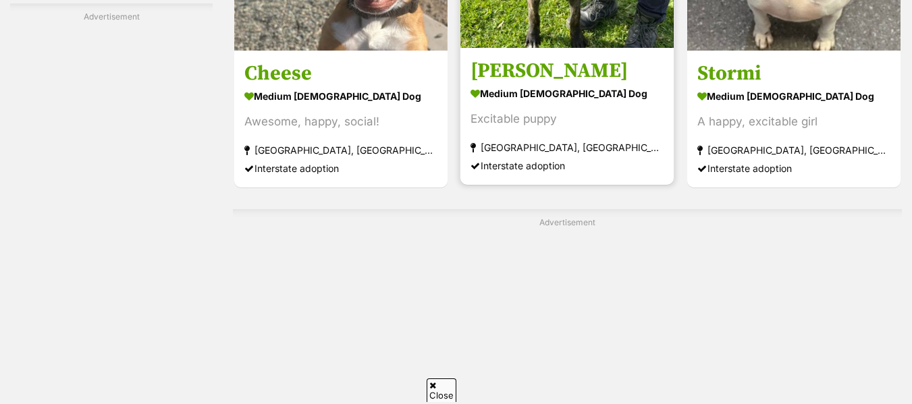
click at [484, 66] on h3 "[PERSON_NAME]" at bounding box center [567, 71] width 193 height 26
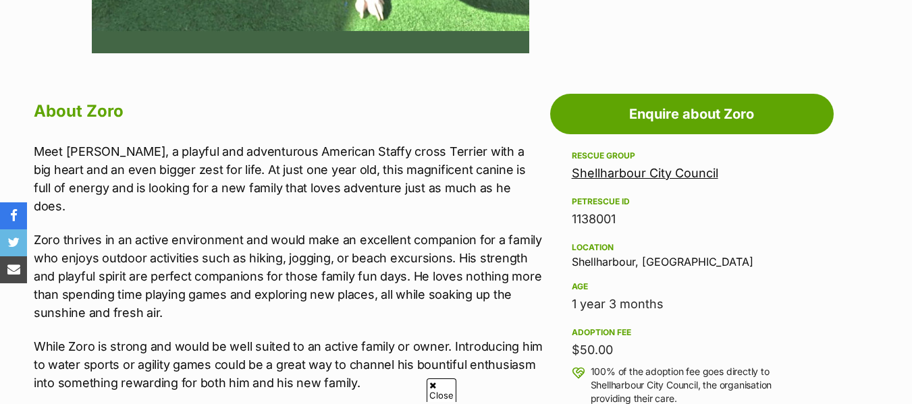
scroll to position [743, 0]
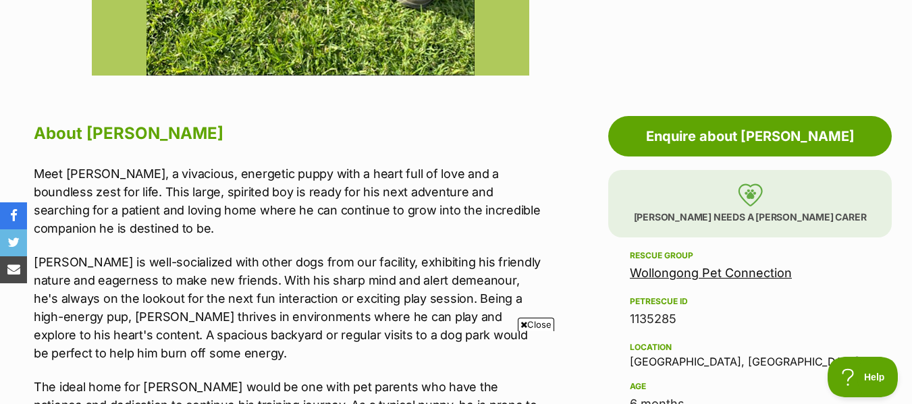
scroll to position [608, 0]
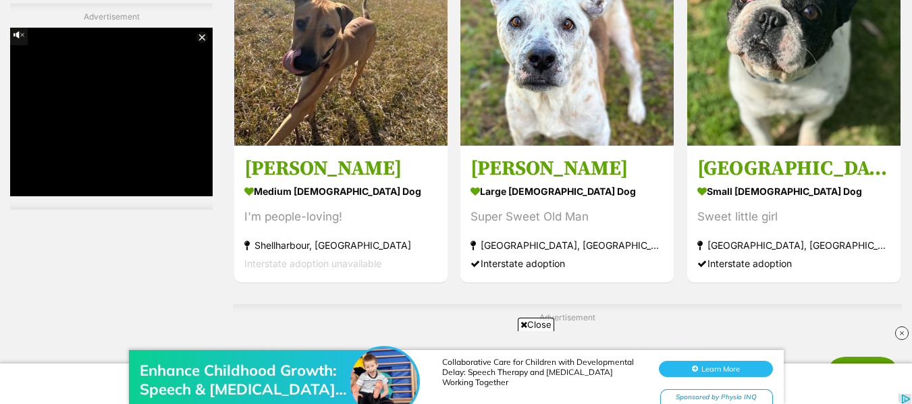
scroll to position [7012, 0]
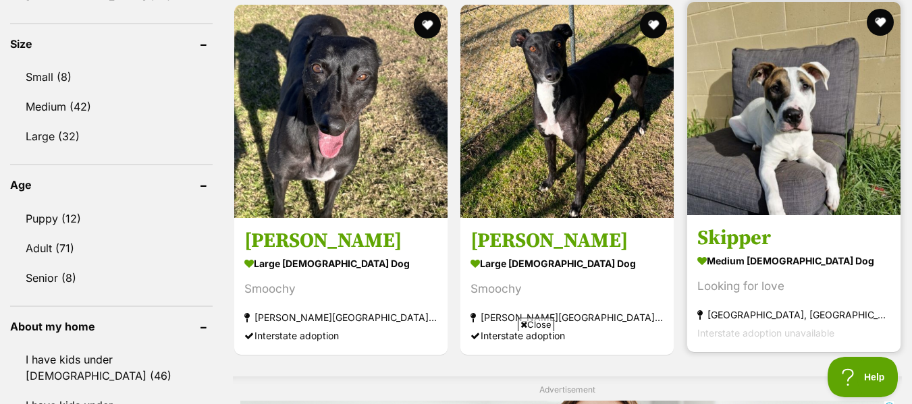
scroll to position [945, 0]
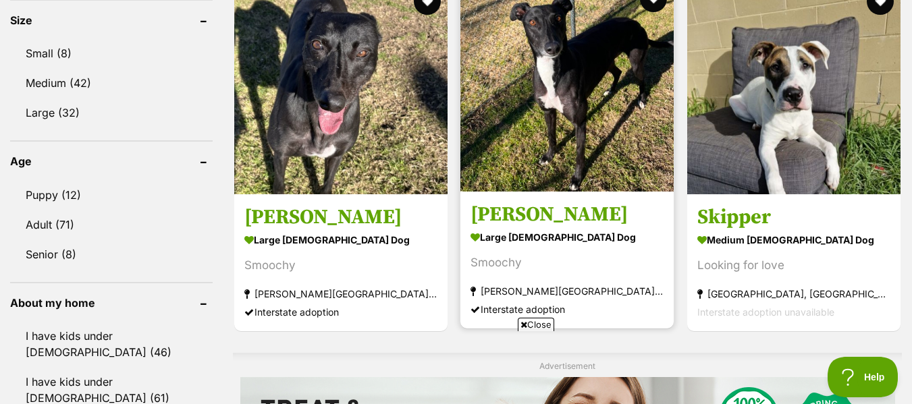
click at [531, 246] on strong "large male Dog" at bounding box center [567, 238] width 193 height 20
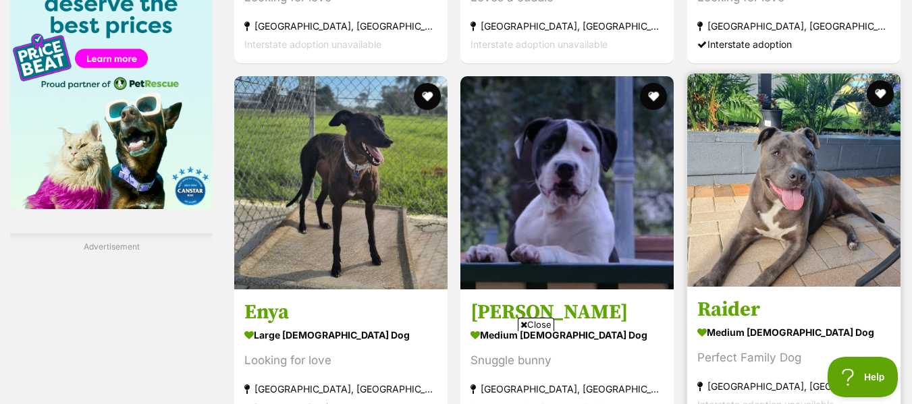
scroll to position [1891, 0]
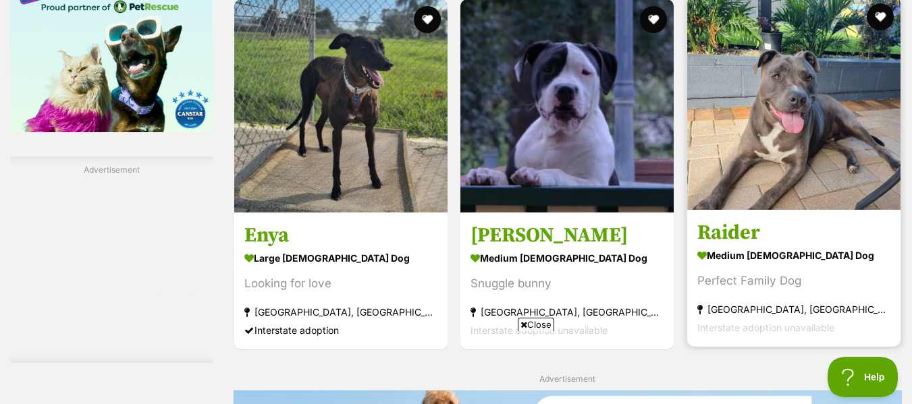
click at [744, 246] on link "Raider medium male Dog Perfect Family Dog Sanctuary Point, NSW Interstate adopt…" at bounding box center [793, 278] width 213 height 137
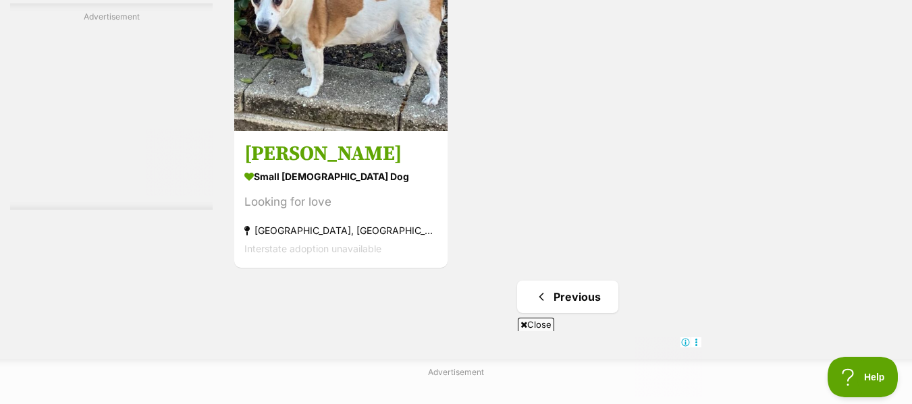
scroll to position [3781, 0]
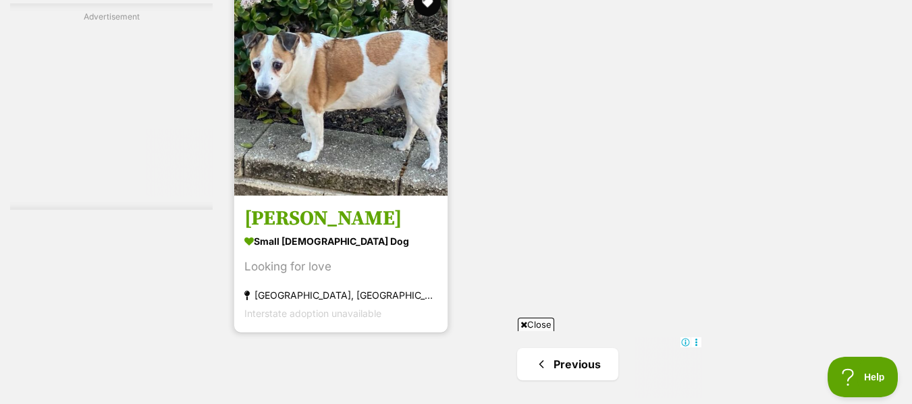
click at [338, 236] on strong "small male Dog" at bounding box center [340, 241] width 193 height 20
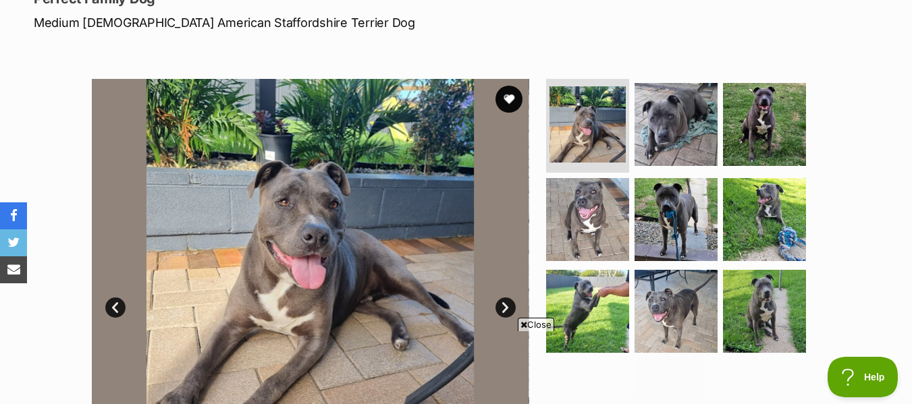
scroll to position [68, 0]
